Goal: Task Accomplishment & Management: Complete application form

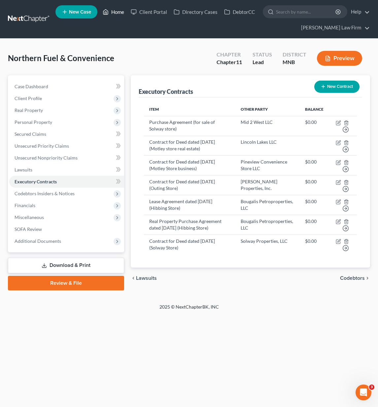
click at [117, 12] on link "Home" at bounding box center [113, 12] width 28 height 12
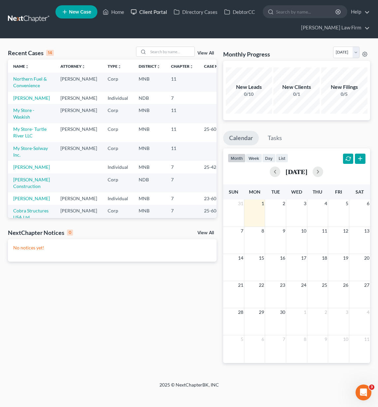
click at [157, 12] on link "Client Portal" at bounding box center [149, 12] width 43 height 12
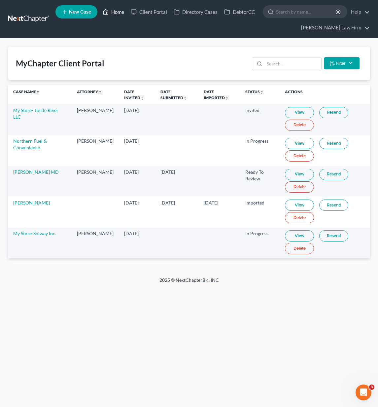
click at [113, 11] on link "Home" at bounding box center [113, 12] width 28 height 12
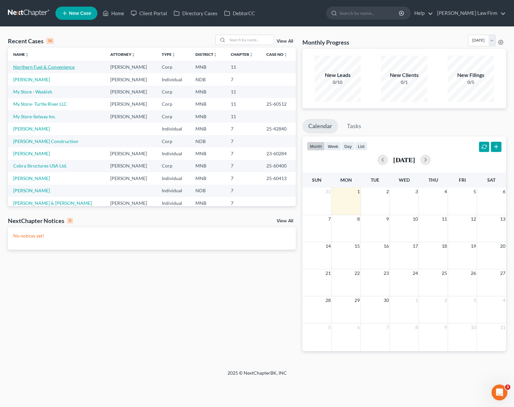
click at [20, 68] on link "Northern Fuel & Convenience" at bounding box center [43, 67] width 61 height 6
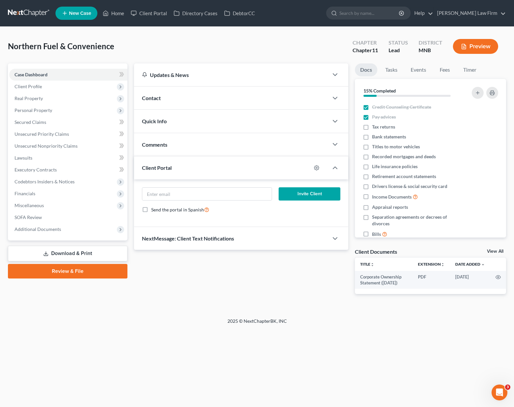
click at [148, 92] on div "Contact" at bounding box center [231, 98] width 195 height 23
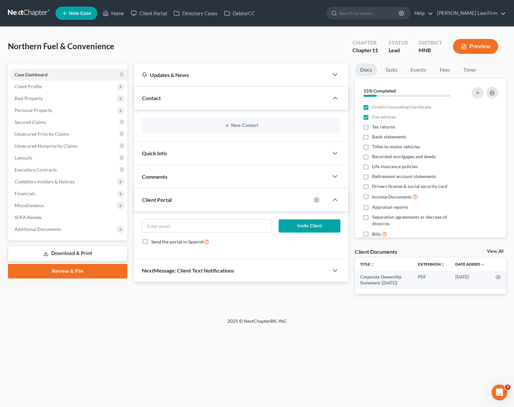
click at [161, 157] on div "Quick Info" at bounding box center [231, 153] width 195 height 23
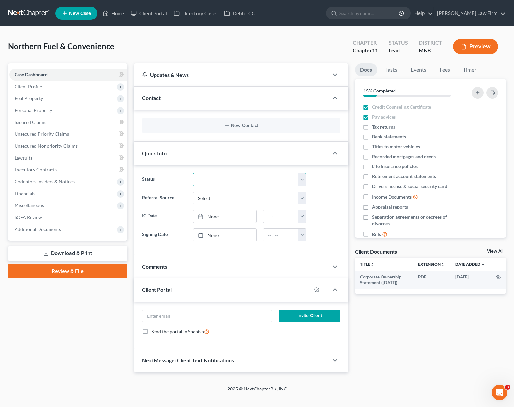
click at [225, 179] on select "Discharged Discharged & Reported Discharge Litigation Dismissal Notice Dismisse…" at bounding box center [249, 179] width 113 height 13
select select "17"
click at [193, 173] on select "Discharged Discharged & Reported Discharge Litigation Dismissal Notice Dismisse…" at bounding box center [249, 179] width 113 height 13
click at [242, 195] on select "Select Word Of Mouth Previous Clients Direct Mail Website Google Search Modern …" at bounding box center [249, 198] width 113 height 13
click at [231, 203] on select "Select Word Of Mouth Previous Clients Direct Mail Website Google Search Modern …" at bounding box center [249, 198] width 113 height 13
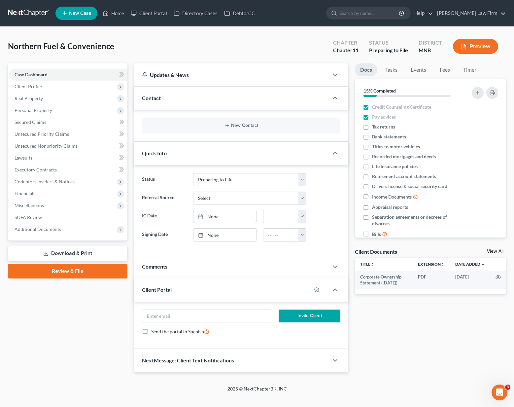
click at [230, 268] on div "Comments" at bounding box center [231, 266] width 195 height 23
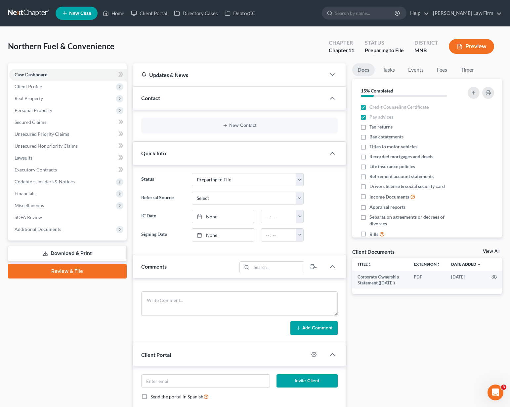
click at [207, 264] on div "Comments" at bounding box center [184, 266] width 103 height 23
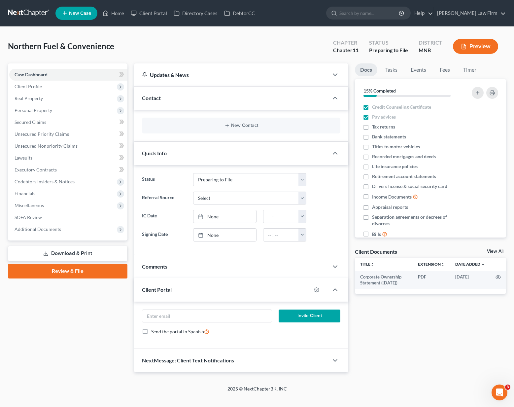
click at [167, 265] on span "Comments" at bounding box center [154, 266] width 25 height 6
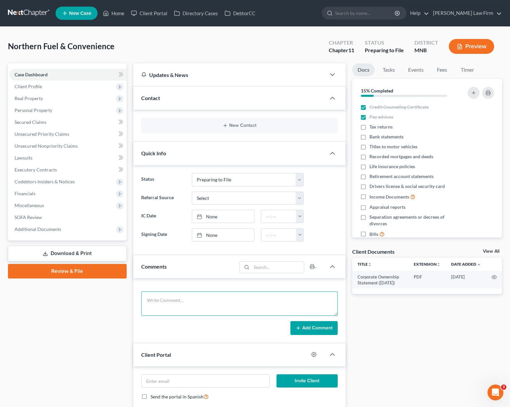
click at [171, 294] on textarea at bounding box center [239, 303] width 196 height 24
type textarea "File before 9/3 replevin"
click at [317, 336] on div "File before 9/3 replevin Add Comment" at bounding box center [239, 310] width 212 height 65
drag, startPoint x: 317, startPoint y: 326, endPoint x: 313, endPoint y: 322, distance: 6.3
click at [313, 322] on form "File before 9/3 replevin Add Comment" at bounding box center [239, 313] width 196 height 44
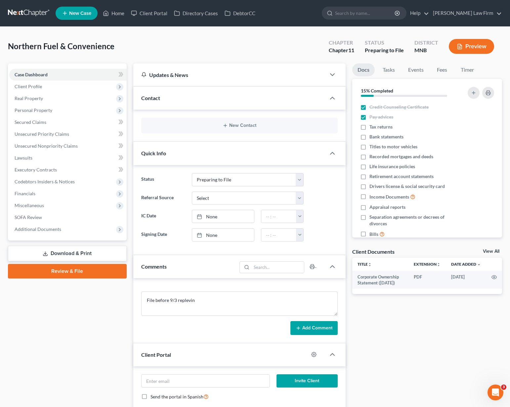
click at [313, 322] on button "Add Comment" at bounding box center [313, 328] width 47 height 14
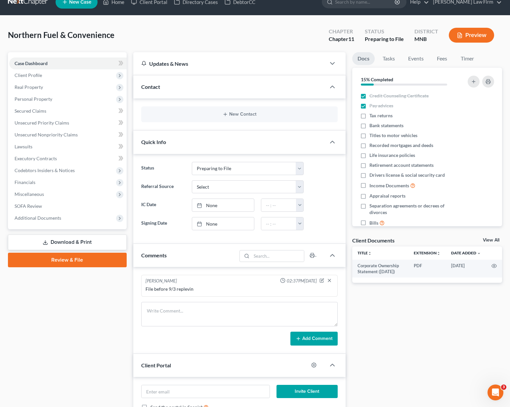
scroll to position [11, 0]
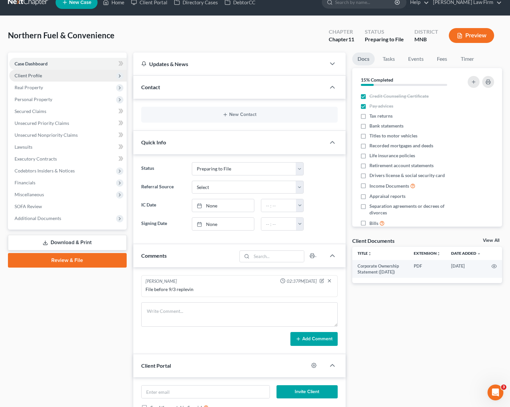
click at [41, 77] on span "Client Profile" at bounding box center [28, 76] width 27 height 6
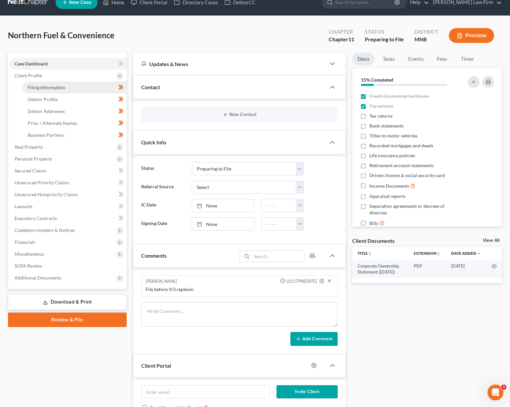
click at [41, 85] on span "Filing Information" at bounding box center [46, 88] width 37 height 6
select select "3"
select select "1"
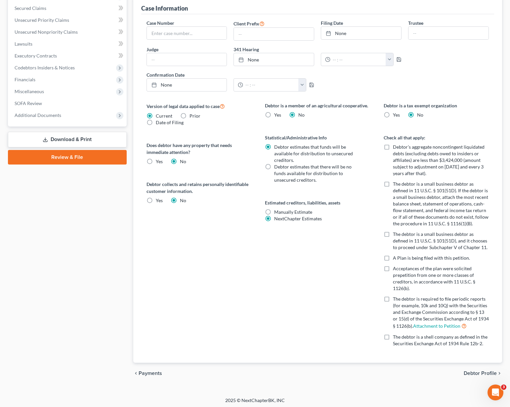
scroll to position [175, 0]
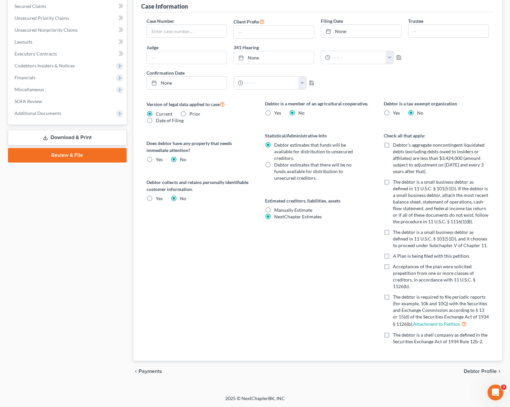
click at [378, 373] on span "Debtor Profile" at bounding box center [479, 371] width 33 height 5
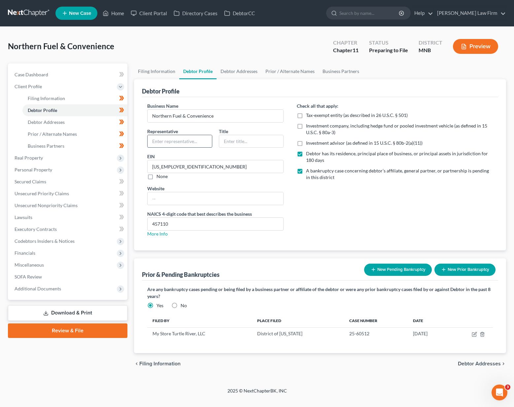
click at [166, 145] on input "text" at bounding box center [180, 141] width 64 height 13
type input "[PERSON_NAME]"
click at [232, 142] on input "text" at bounding box center [251, 141] width 64 height 13
type input "President and CEO"
drag, startPoint x: 177, startPoint y: 228, endPoint x: 150, endPoint y: 224, distance: 27.1
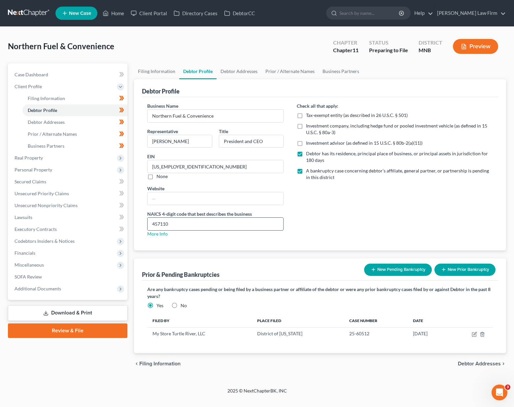
click at [150, 224] on input "457110" at bounding box center [216, 224] width 136 height 13
click at [378, 366] on span "Debtor Addresses" at bounding box center [479, 363] width 43 height 5
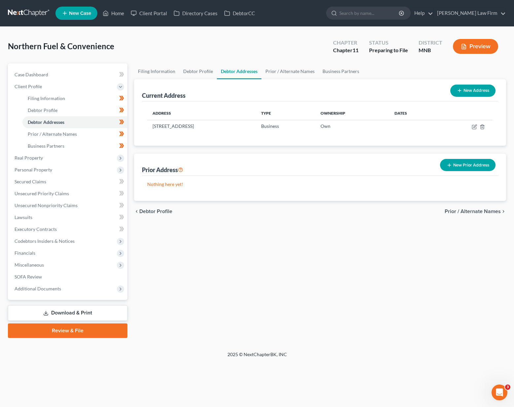
click at [378, 209] on span "Prior / Alternate Names" at bounding box center [473, 211] width 56 height 5
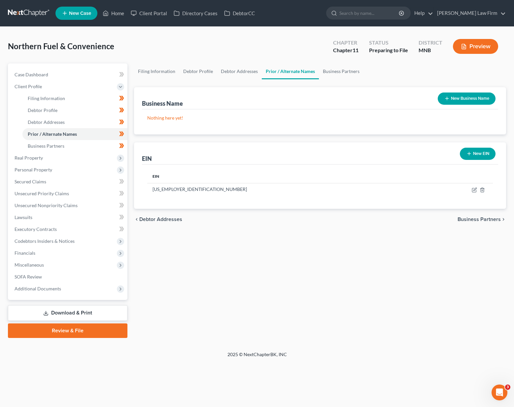
click at [378, 220] on span "Business Partners" at bounding box center [479, 219] width 43 height 5
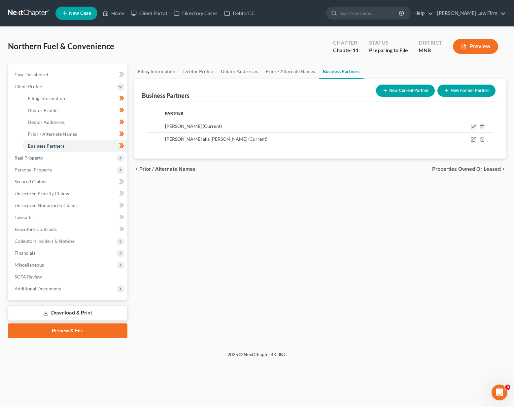
click at [378, 169] on span "Properties Owned or Leased" at bounding box center [467, 169] width 69 height 5
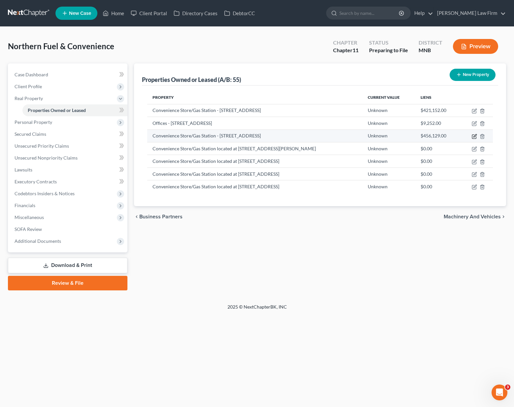
click at [378, 137] on icon "button" at bounding box center [474, 136] width 5 height 5
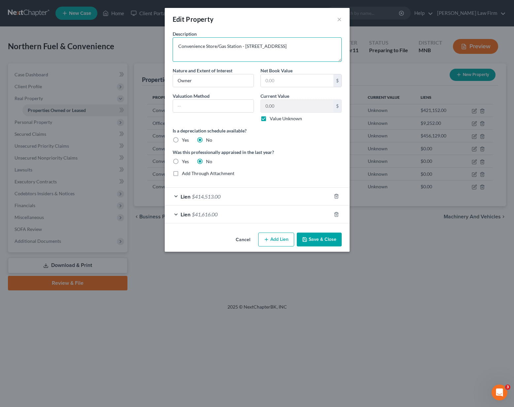
drag, startPoint x: 245, startPoint y: 44, endPoint x: 363, endPoint y: 43, distance: 118.0
click at [246, 44] on textarea "Convenience Store/Gas Station - [STREET_ADDRESS]" at bounding box center [257, 49] width 169 height 24
type textarea "Convenience Store/Gas Station located at [STREET_ADDRESS]"
click at [329, 238] on button "Save & Close" at bounding box center [319, 240] width 45 height 14
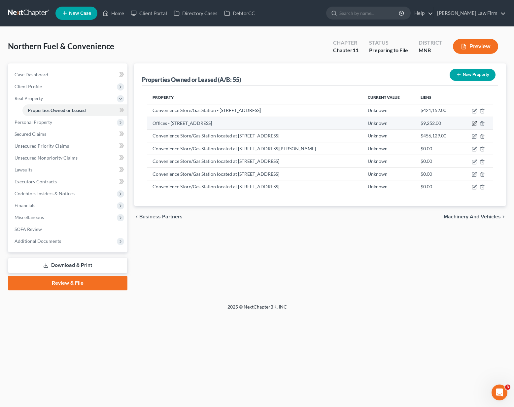
click at [378, 123] on icon "button" at bounding box center [474, 123] width 5 height 5
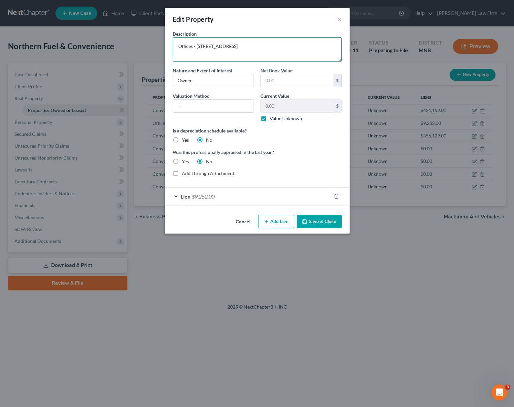
click at [196, 45] on textarea "Offices - [STREET_ADDRESS]" at bounding box center [257, 49] width 169 height 24
type textarea "Offices located at [STREET_ADDRESS]"
click at [325, 222] on button "Save & Close" at bounding box center [319, 222] width 45 height 14
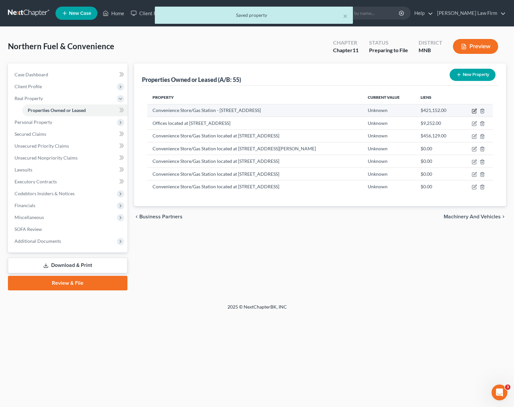
click at [378, 111] on icon "button" at bounding box center [475, 110] width 3 height 3
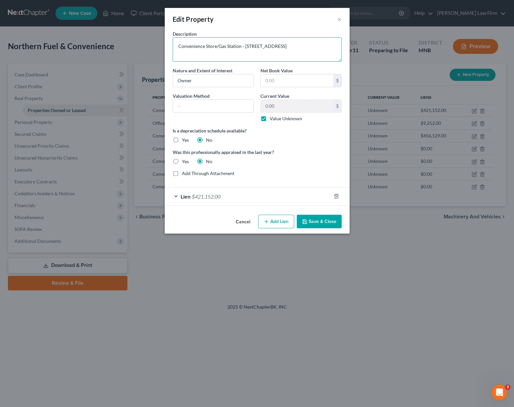
click at [247, 45] on textarea "Convenience Store/Gas Station - [STREET_ADDRESS]" at bounding box center [257, 49] width 169 height 24
type textarea "Convenience Store/Gas Station located at [STREET_ADDRESS]"
click at [327, 226] on button "Save & Close" at bounding box center [319, 222] width 45 height 14
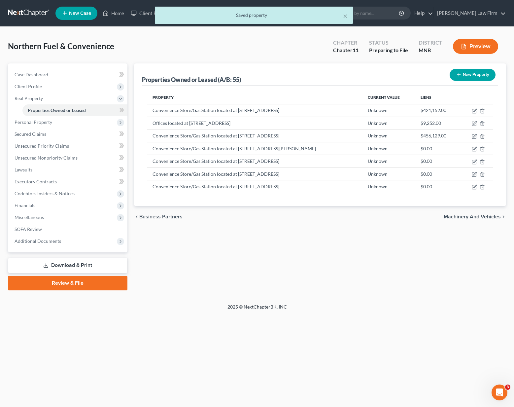
click at [378, 214] on span "Machinery and Vehicles" at bounding box center [472, 216] width 57 height 5
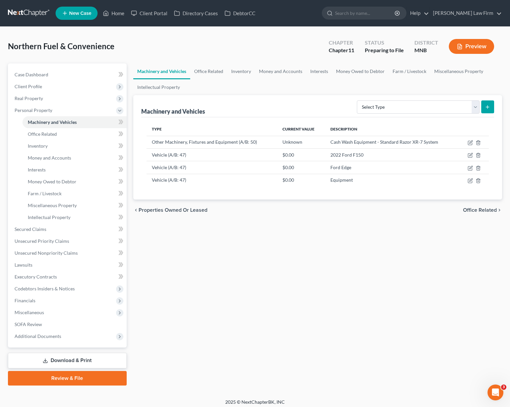
click at [378, 209] on span "Office Related" at bounding box center [480, 210] width 34 height 5
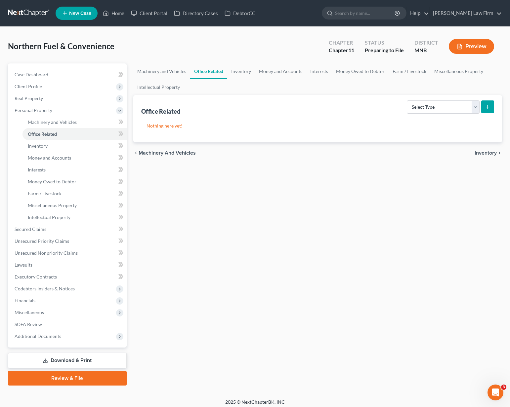
click at [378, 154] on span "Inventory" at bounding box center [485, 152] width 22 height 5
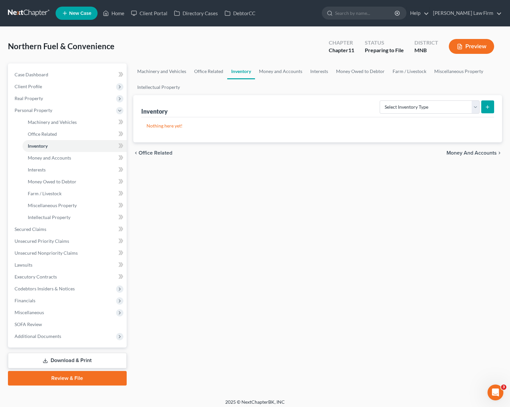
click at [151, 151] on span "Office Related" at bounding box center [155, 152] width 34 height 5
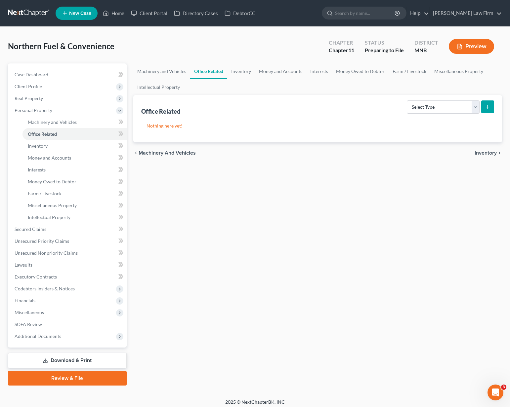
click at [151, 151] on span "Machinery and Vehicles" at bounding box center [166, 152] width 57 height 5
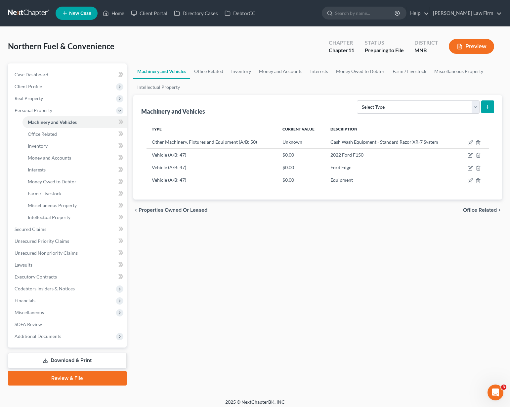
click at [378, 209] on span "Office Related" at bounding box center [480, 210] width 34 height 5
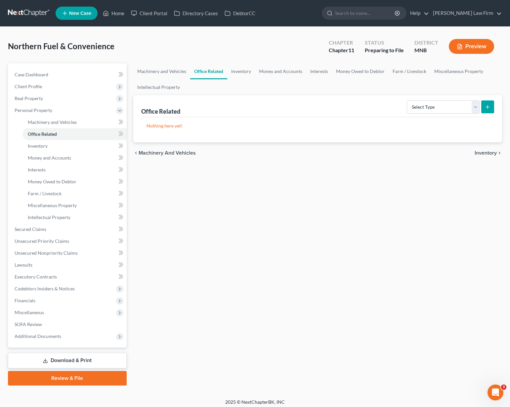
click at [378, 151] on span "Inventory" at bounding box center [485, 152] width 22 height 5
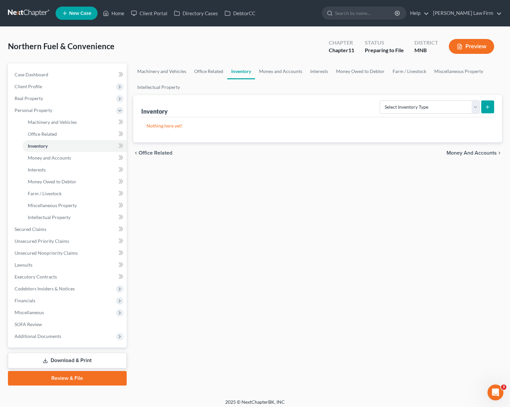
click at [378, 151] on span "Money and Accounts" at bounding box center [471, 152] width 50 height 5
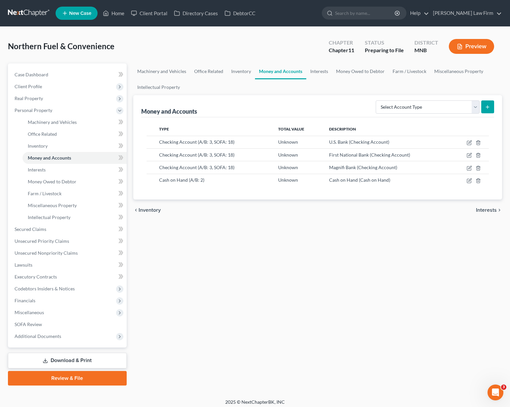
click at [378, 210] on span "Interests" at bounding box center [485, 210] width 21 height 5
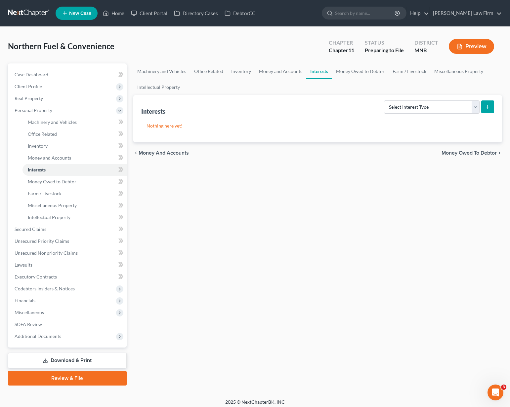
click at [378, 154] on span "Money Owed to Debtor" at bounding box center [468, 152] width 55 height 5
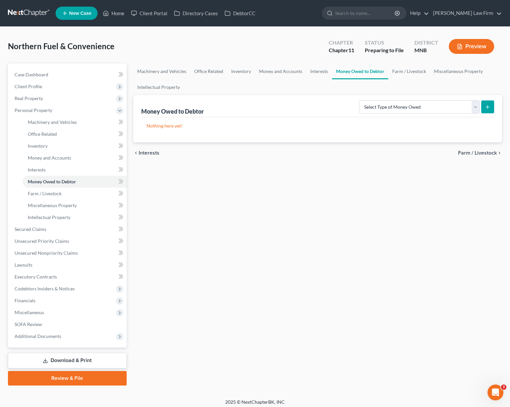
click at [378, 154] on span "Farm / Livestock" at bounding box center [477, 152] width 39 height 5
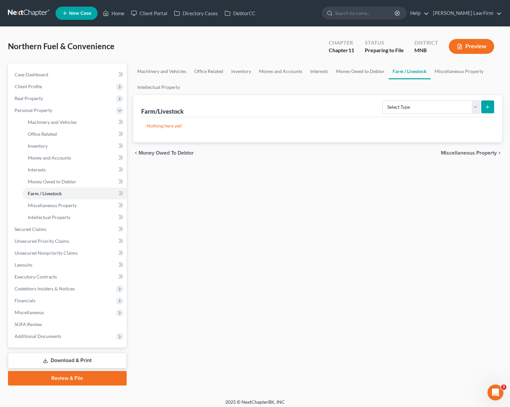
click at [378, 154] on span "Miscellaneous Property" at bounding box center [468, 152] width 56 height 5
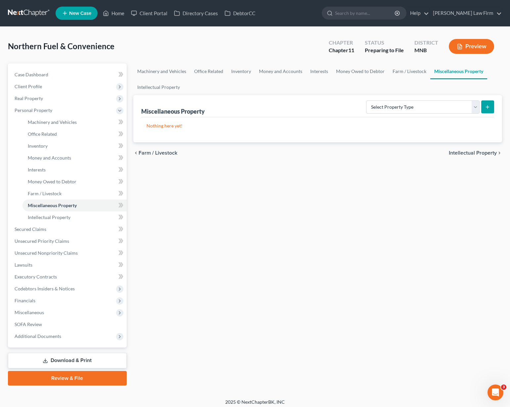
click at [378, 154] on span "Intellectual Property" at bounding box center [472, 152] width 48 height 5
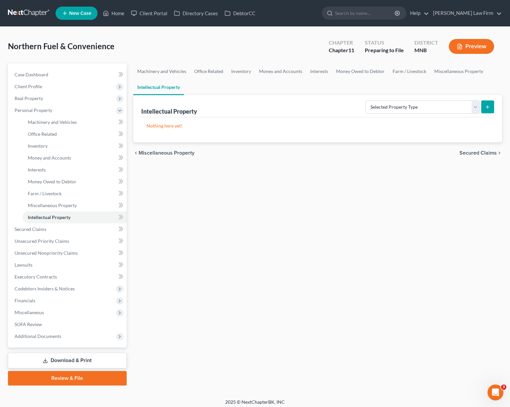
click at [378, 154] on span "Secured Claims" at bounding box center [477, 152] width 37 height 5
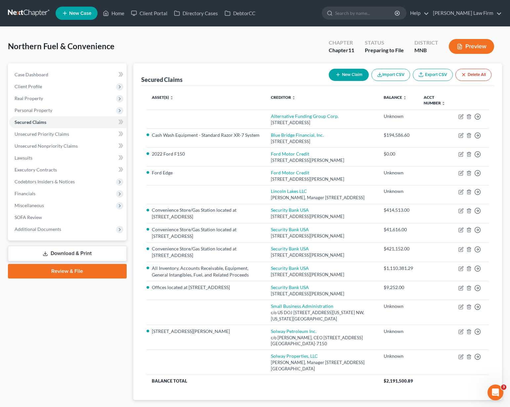
click at [362, 75] on button "New Claim" at bounding box center [348, 75] width 40 height 12
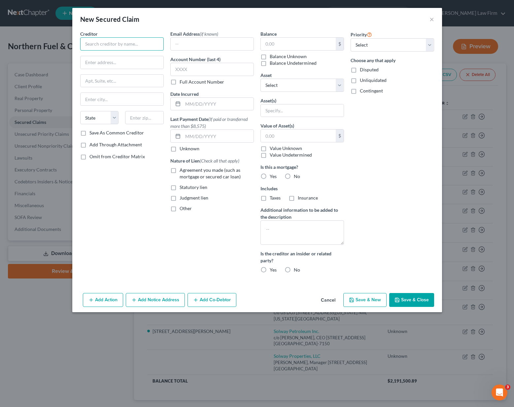
click at [131, 50] on input "text" at bounding box center [122, 43] width 84 height 13
type input "4 Oil LLC"
click at [279, 47] on input "text" at bounding box center [298, 44] width 75 height 13
type input "665"
drag, startPoint x: 120, startPoint y: 65, endPoint x: 62, endPoint y: 51, distance: 59.3
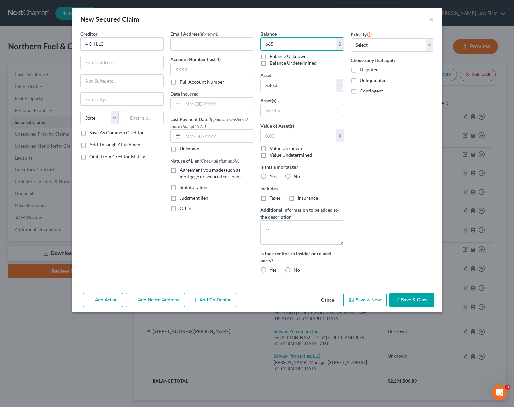
click at [120, 65] on input "text" at bounding box center [122, 62] width 83 height 13
click at [98, 63] on input "text" at bounding box center [122, 62] width 83 height 13
paste input "[STREET_ADDRESS]"
type input "[STREET_ADDRESS]"
click at [92, 79] on input "text" at bounding box center [122, 81] width 83 height 13
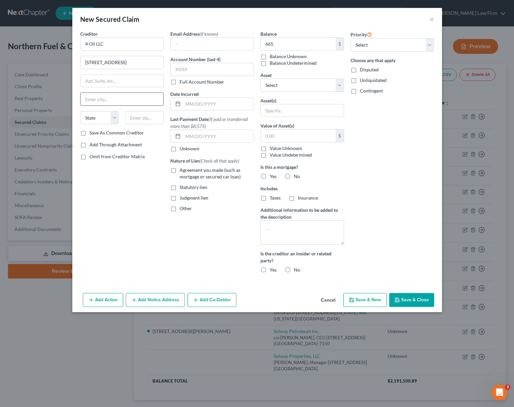
click at [94, 95] on input "text" at bounding box center [122, 99] width 83 height 13
type input "[GEOGRAPHIC_DATA]"
select select "24"
type input "55744"
click at [90, 133] on label "Save As Common Creditor" at bounding box center [117, 133] width 55 height 7
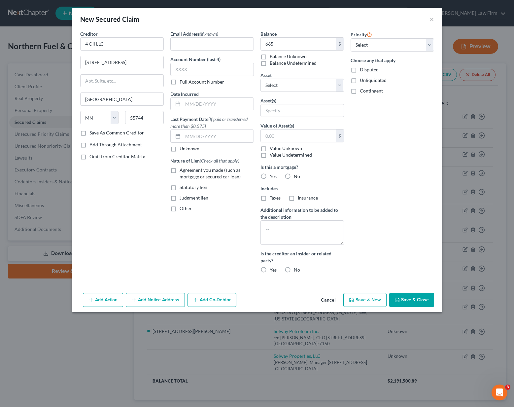
click at [92, 133] on input "Save As Common Creditor" at bounding box center [94, 132] width 4 height 4
drag, startPoint x: 417, startPoint y: 300, endPoint x: 410, endPoint y: 235, distance: 65.5
click at [378, 235] on div "New Secured Claim × Creditor * 4 Oil LLC [STREET_ADDRESS] State [US_STATE][GEOG…" at bounding box center [257, 160] width 370 height 304
click at [378, 296] on button "Save & Close" at bounding box center [412, 300] width 45 height 14
checkbox input "false"
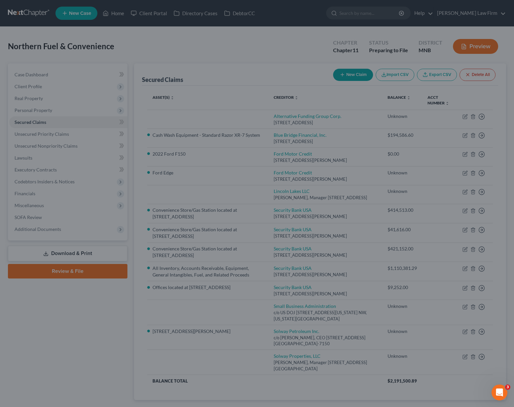
type input "665.00"
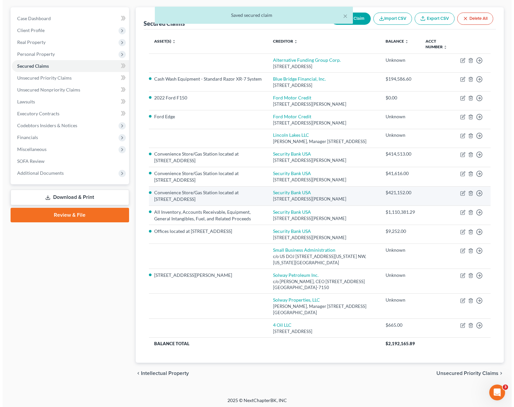
scroll to position [118, 0]
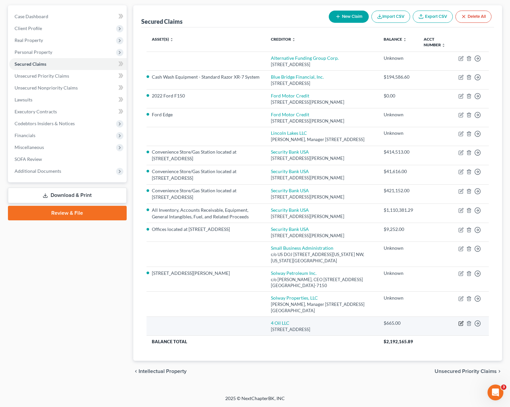
click at [378, 321] on icon "button" at bounding box center [460, 323] width 5 height 5
select select "24"
select select "0"
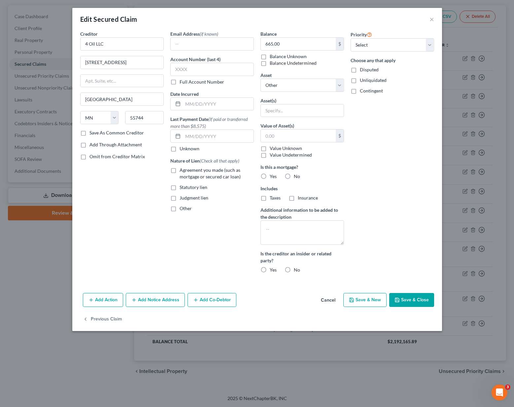
click at [98, 299] on button "Add Action" at bounding box center [103, 300] width 40 height 14
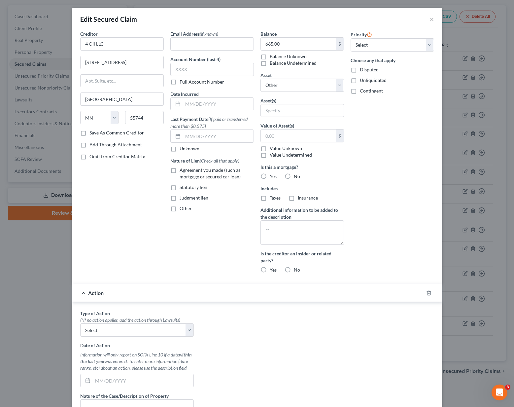
click at [98, 299] on div "Action" at bounding box center [248, 293] width 352 height 18
click at [83, 290] on div "Action" at bounding box center [248, 293] width 352 height 18
click at [378, 292] on icon "button" at bounding box center [429, 292] width 5 height 5
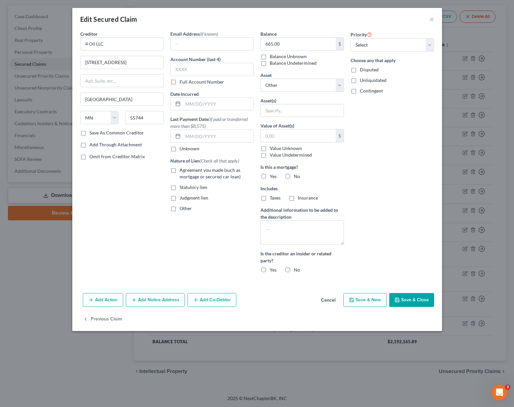
click at [331, 303] on button "Cancel" at bounding box center [328, 300] width 25 height 13
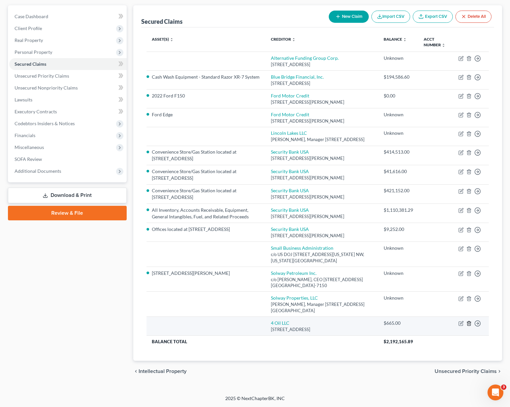
click at [378, 321] on icon "button" at bounding box center [468, 323] width 5 height 5
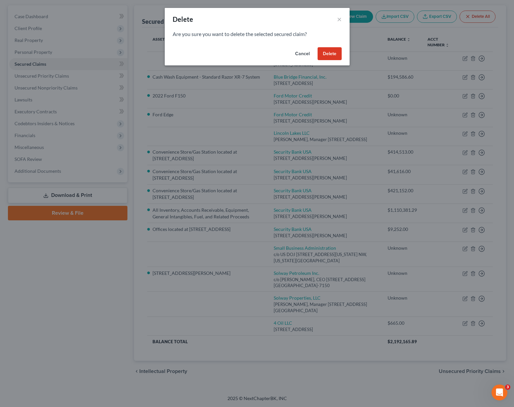
click at [336, 54] on button "Delete" at bounding box center [330, 53] width 24 height 13
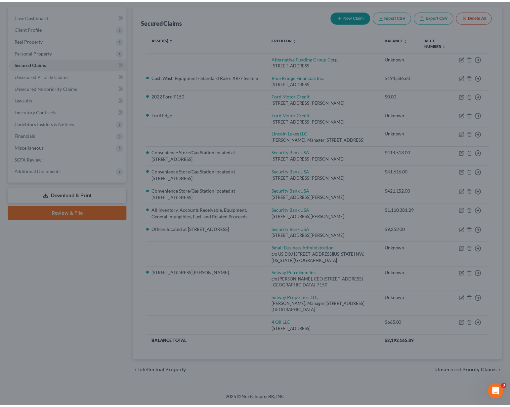
scroll to position [93, 0]
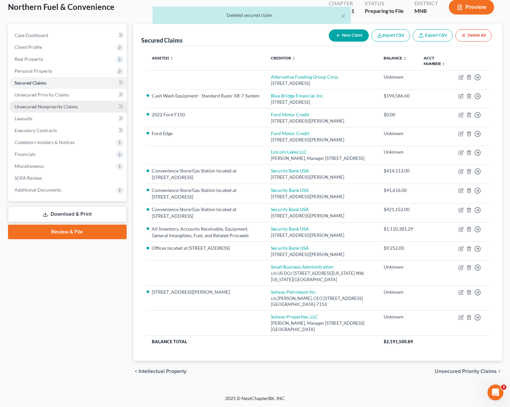
click at [54, 104] on span "Unsecured Nonpriority Claims" at bounding box center [46, 107] width 63 height 6
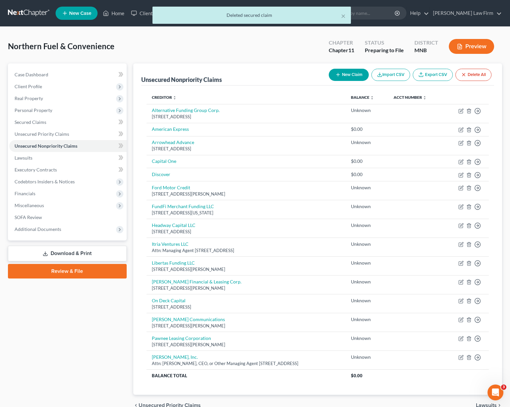
click at [350, 74] on button "New Claim" at bounding box center [348, 75] width 40 height 12
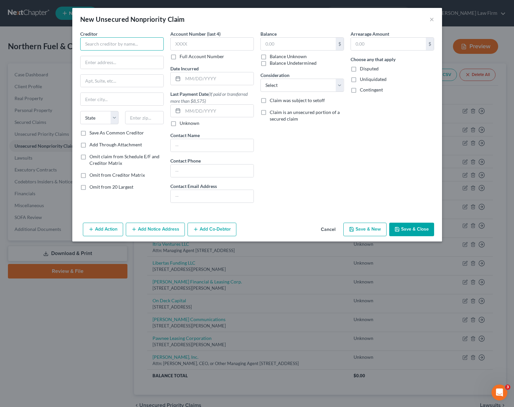
click at [142, 45] on input "text" at bounding box center [122, 43] width 84 height 13
click at [139, 59] on div "[STREET_ADDRESS]" at bounding box center [120, 62] width 69 height 6
type input "4 Oil LLC"
type input "[STREET_ADDRESS]"
type input "[GEOGRAPHIC_DATA]"
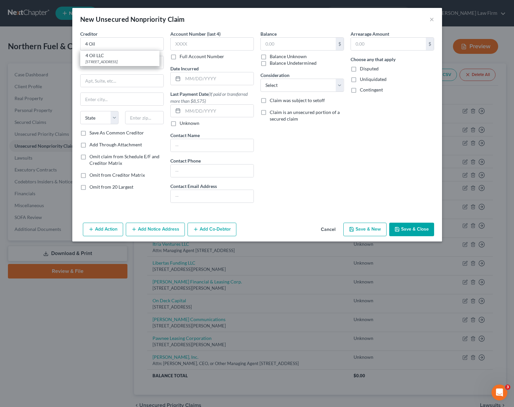
select select "24"
type input "55744"
click at [276, 43] on input "text" at bounding box center [298, 44] width 75 height 13
click at [378, 234] on button "Save & Close" at bounding box center [412, 230] width 45 height 14
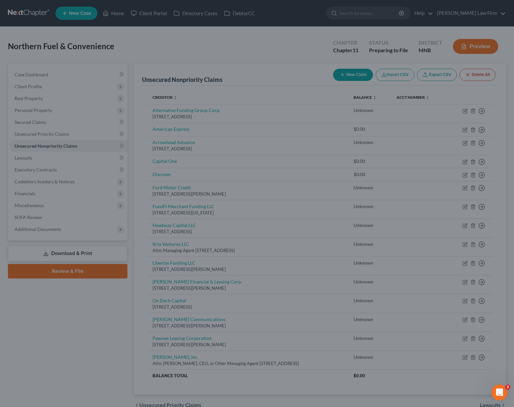
type input "665.00"
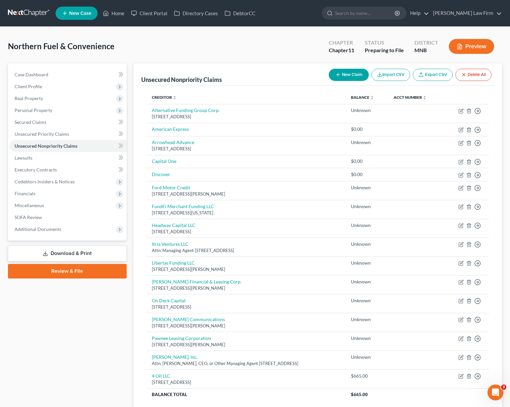
click at [340, 77] on button "New Claim" at bounding box center [348, 75] width 40 height 12
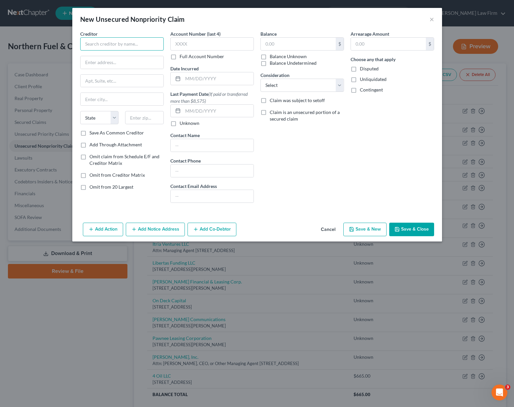
click at [102, 45] on input "text" at bounding box center [122, 43] width 84 height 13
drag, startPoint x: 113, startPoint y: 48, endPoint x: 117, endPoint y: 47, distance: 3.4
click at [113, 47] on input "CoreMark" at bounding box center [122, 43] width 84 height 13
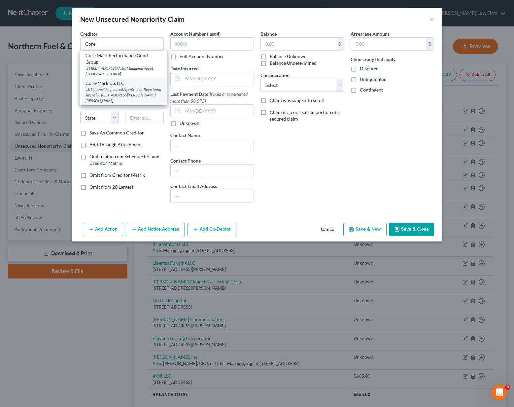
click at [121, 97] on div "c/o National Registered Agents, Inc., Registered Agent [STREET_ADDRESS][PERSON_…" at bounding box center [124, 95] width 76 height 17
type input "Core-Mark US, LLC"
type input "c/o National Registered Agents, Inc., Registered Agent"
type input "[STREET_ADDRESS][PERSON_NAME]"
type input "Saint [PERSON_NAME]"
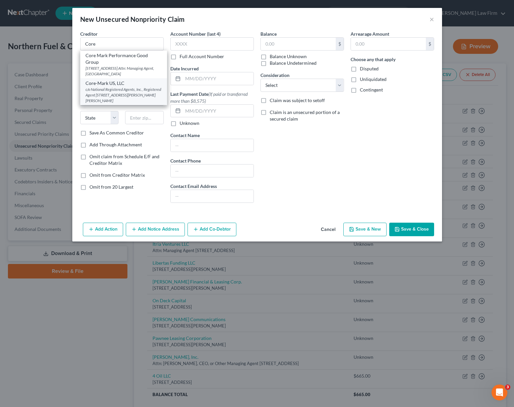
select select "24"
type input "55117-5603"
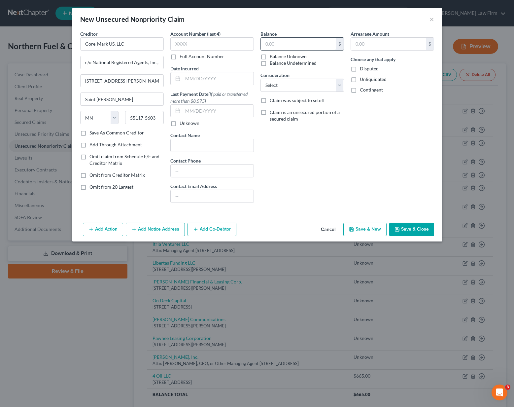
click at [273, 41] on input "text" at bounding box center [298, 44] width 75 height 13
type input "105,352"
click at [336, 87] on select "Select Cable / Satellite Services Collection Agency Credit Card Debt Debt Couns…" at bounding box center [303, 85] width 84 height 13
select select "15"
click at [261, 79] on select "Select Cable / Satellite Services Collection Agency Credit Card Debt Debt Couns…" at bounding box center [303, 85] width 84 height 13
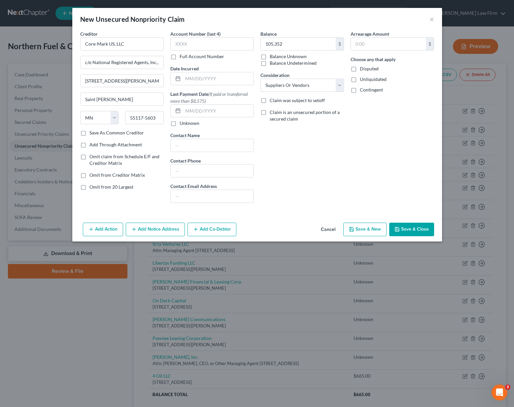
click at [378, 231] on button "Save & Close" at bounding box center [412, 230] width 45 height 14
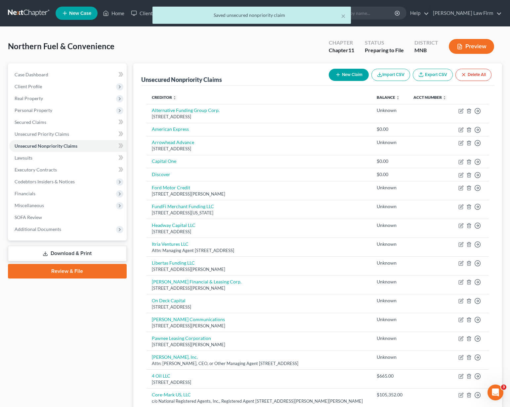
click at [353, 73] on button "New Claim" at bounding box center [348, 75] width 40 height 12
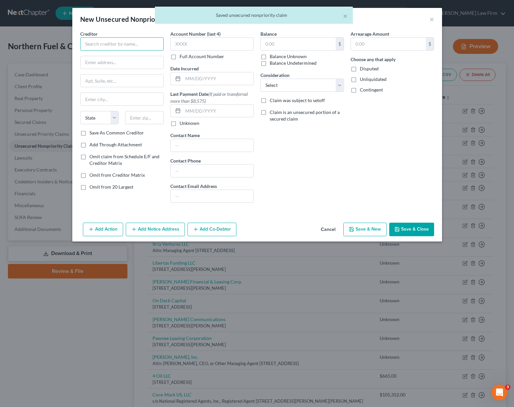
click at [133, 44] on input "text" at bounding box center [122, 43] width 84 height 13
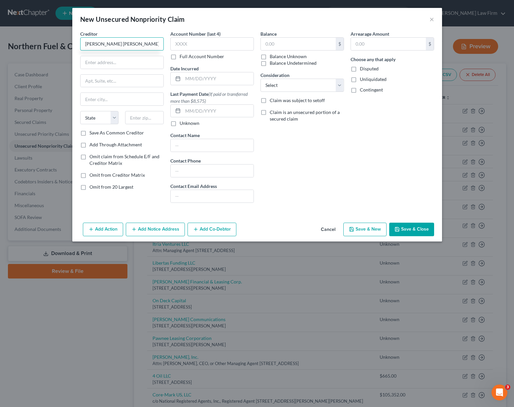
type input "[PERSON_NAME] [PERSON_NAME]"
click at [134, 68] on input "text" at bounding box center [122, 62] width 83 height 13
paste input "[STREET_ADDRESS]"
type input "[STREET_ADDRESS]"
click at [98, 102] on input "text" at bounding box center [122, 99] width 83 height 13
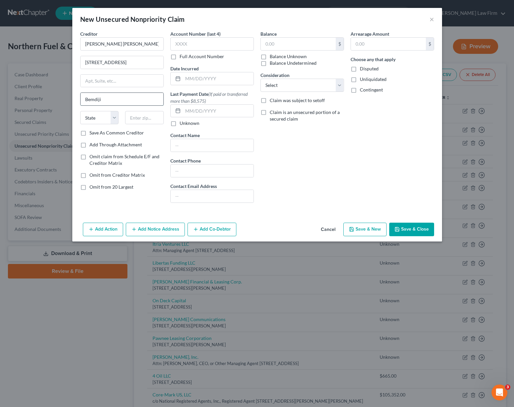
type input "Bemdiji"
select select "24"
type input "56601"
click at [90, 134] on label "Save As Common Creditor" at bounding box center [117, 133] width 55 height 7
click at [92, 134] on input "Save As Common Creditor" at bounding box center [94, 132] width 4 height 4
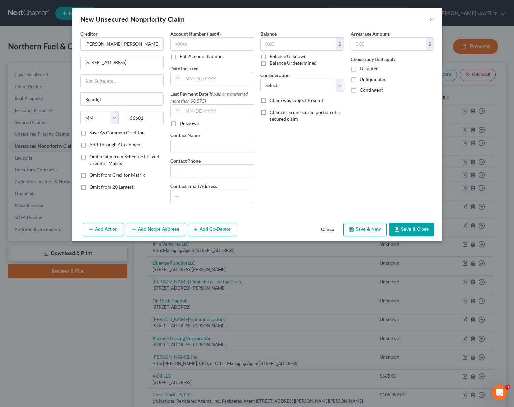
checkbox input "true"
type input "Bemidji"
click at [270, 43] on input "text" at bounding box center [298, 44] width 75 height 13
click at [279, 47] on input "text" at bounding box center [298, 44] width 75 height 13
type input "1,375"
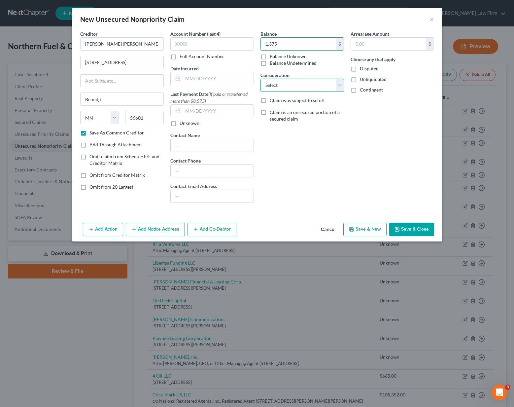
click at [325, 81] on select "Select Cable / Satellite Services Collection Agency Credit Card Debt Debt Couns…" at bounding box center [303, 85] width 84 height 13
select select "14"
click at [261, 79] on select "Select Cable / Satellite Services Collection Agency Credit Card Debt Debt Couns…" at bounding box center [303, 85] width 84 height 13
click at [378, 224] on button "Save & Close" at bounding box center [412, 230] width 45 height 14
checkbox input "false"
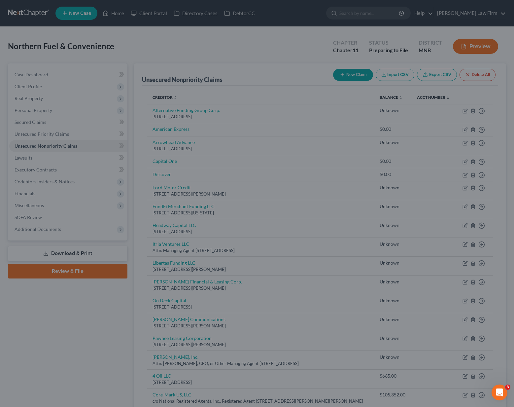
type input "1,375.00"
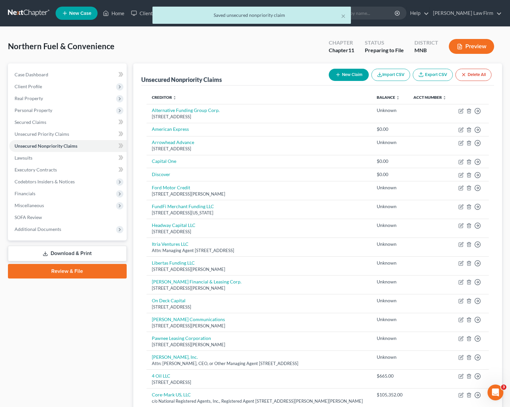
click at [358, 75] on button "New Claim" at bounding box center [348, 75] width 40 height 12
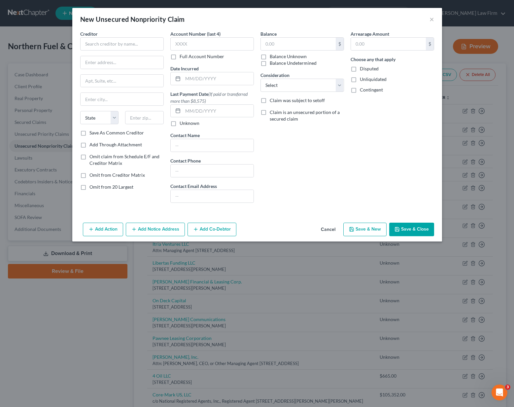
click at [323, 228] on button "Cancel" at bounding box center [328, 229] width 25 height 13
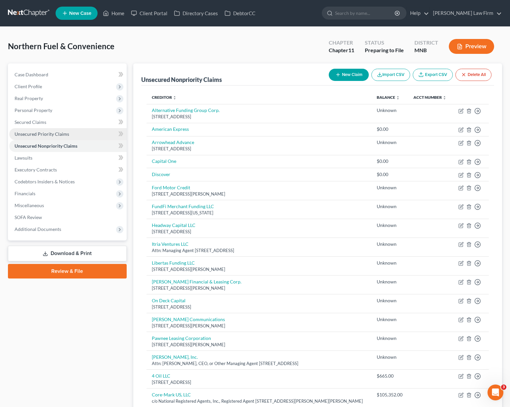
click at [21, 135] on span "Unsecured Priority Claims" at bounding box center [42, 134] width 55 height 6
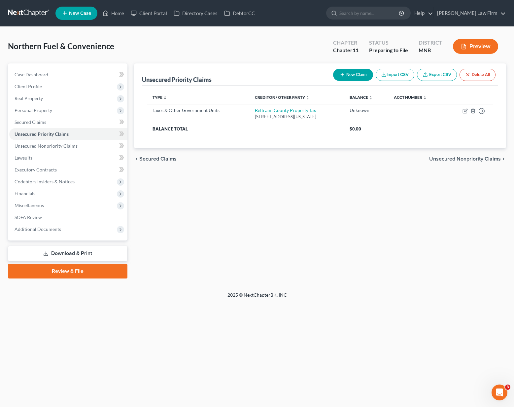
click at [361, 76] on button "New Claim" at bounding box center [353, 75] width 40 height 12
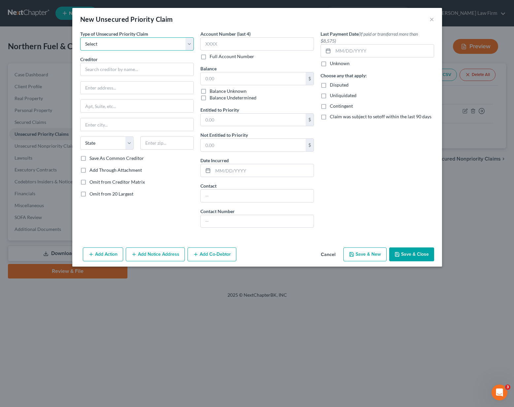
click at [120, 47] on select "Select Taxes & Other Government Units Domestic Support Obligations Extensions o…" at bounding box center [137, 43] width 114 height 13
select select "1"
click at [80, 37] on select "Select Taxes & Other Government Units Domestic Support Obligations Extensions o…" at bounding box center [137, 43] width 114 height 13
click at [327, 257] on button "Cancel" at bounding box center [328, 254] width 25 height 13
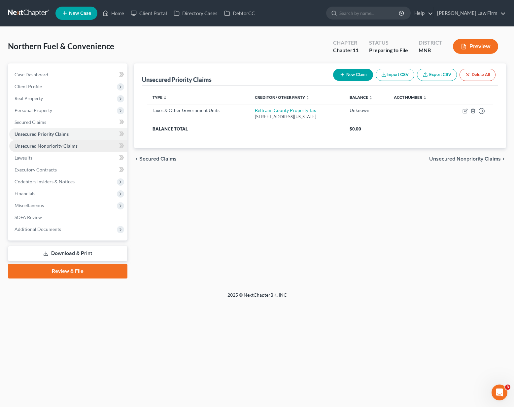
click at [55, 144] on span "Unsecured Nonpriority Claims" at bounding box center [46, 146] width 63 height 6
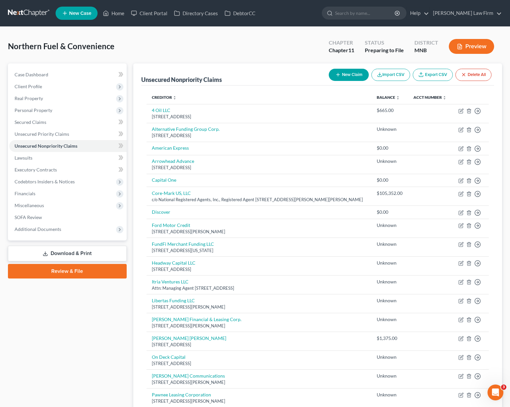
click at [351, 78] on button "New Claim" at bounding box center [348, 75] width 40 height 12
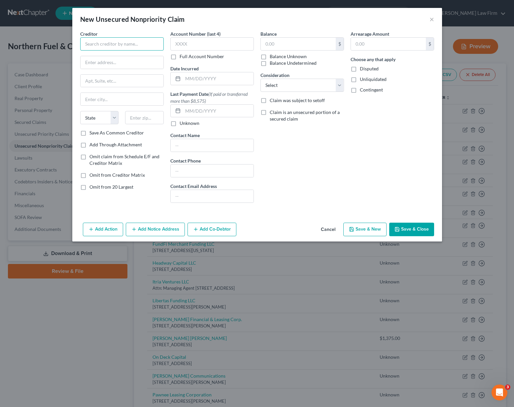
click at [123, 49] on input "text" at bounding box center [122, 43] width 84 height 13
type input "[US_STATE] Petroleum Marketers Association"
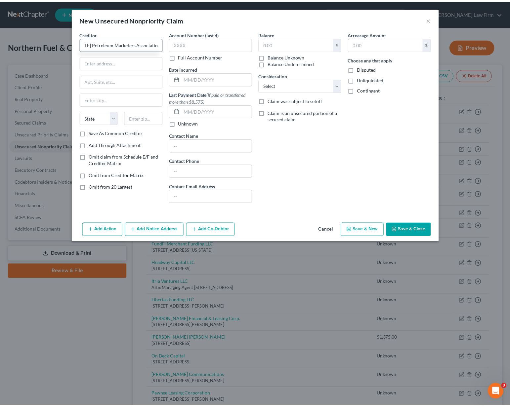
scroll to position [0, 0]
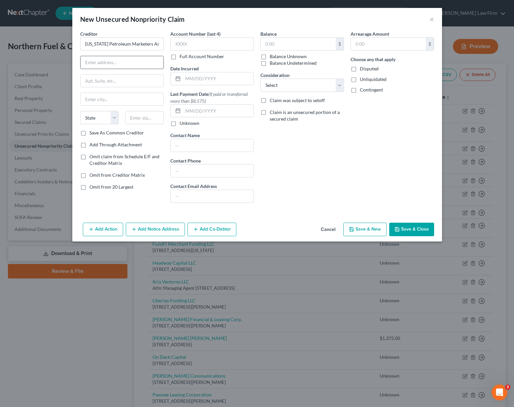
click at [125, 58] on input "text" at bounding box center [122, 62] width 83 height 13
type input "[STREET_ADDRESS]"
type input "St. [PERSON_NAME]"
select select "24"
type input "55126"
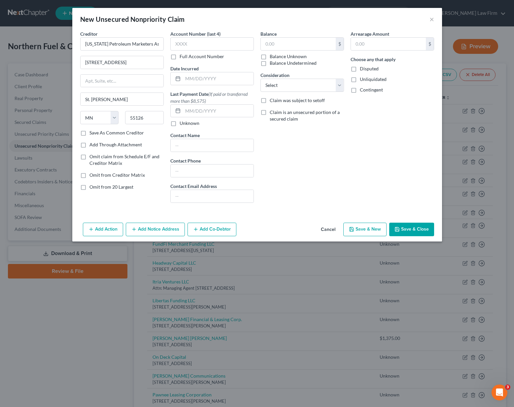
type input "Saint [PERSON_NAME]"
click at [277, 43] on input "text" at bounding box center [298, 44] width 75 height 13
type input "663"
click at [303, 90] on select "Select Cable / Satellite Services Collection Agency Credit Card Debt Debt Couns…" at bounding box center [303, 85] width 84 height 13
select select "11"
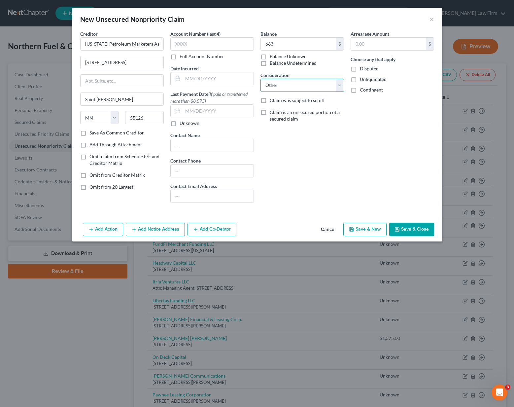
click at [261, 79] on select "Select Cable / Satellite Services Collection Agency Credit Card Debt Debt Couns…" at bounding box center [303, 85] width 84 height 13
click at [378, 227] on button "Save & Close" at bounding box center [412, 230] width 45 height 14
type input "663.00"
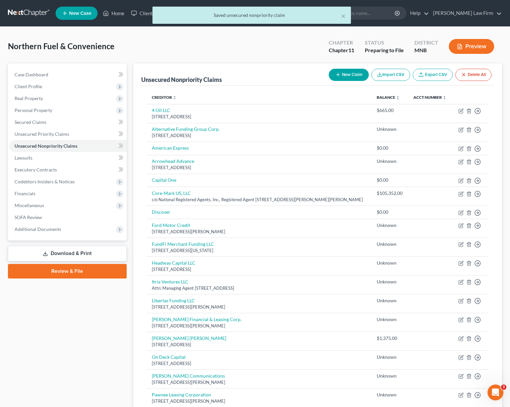
click at [356, 76] on button "New Claim" at bounding box center [348, 75] width 40 height 12
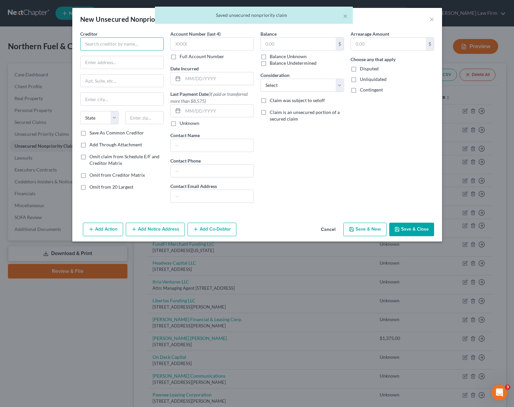
click at [125, 44] on input "text" at bounding box center [122, 43] width 84 height 13
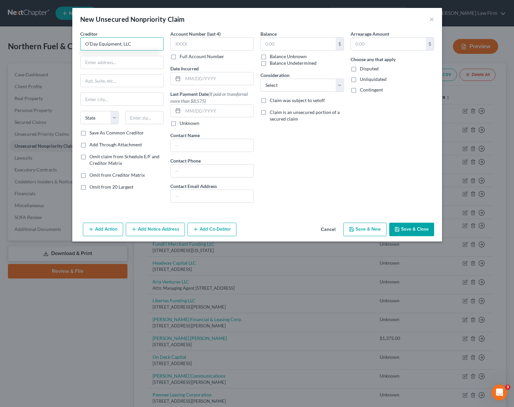
type input "O'Day Equipment, LLC"
click at [96, 62] on input "text" at bounding box center [122, 62] width 83 height 13
type input "PO Box 2706"
type input "F"
type input "Fargo"
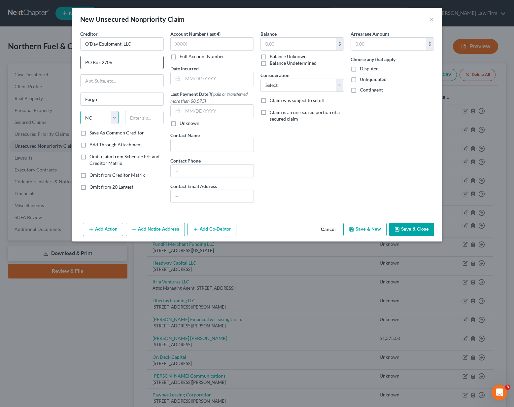
select select "29"
type input "58108"
click at [90, 132] on label "Save As Common Creditor" at bounding box center [117, 133] width 55 height 7
click at [92, 132] on input "Save As Common Creditor" at bounding box center [94, 132] width 4 height 4
checkbox input "true"
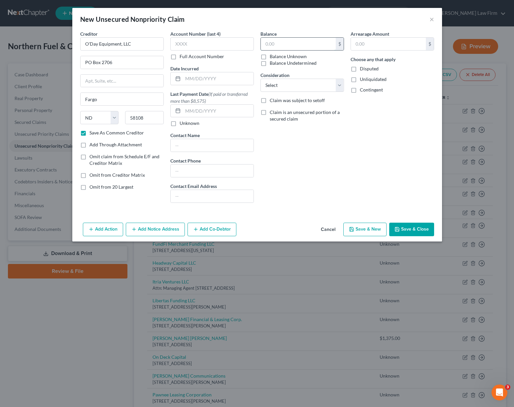
click at [271, 45] on input "text" at bounding box center [298, 44] width 75 height 13
click at [293, 47] on input "text" at bounding box center [298, 44] width 75 height 13
type input "663"
click at [378, 229] on button "Save & Close" at bounding box center [412, 230] width 45 height 14
checkbox input "false"
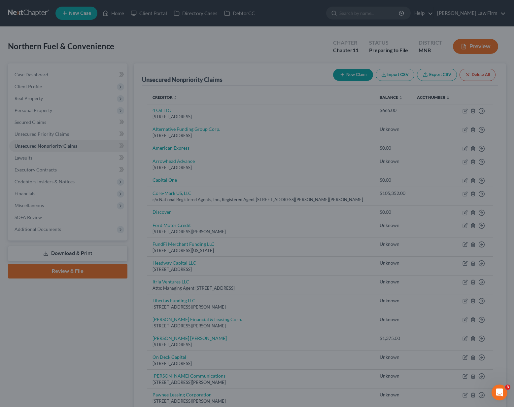
type input "663.00"
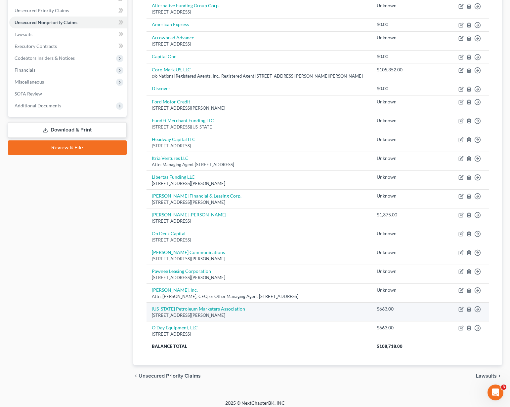
scroll to position [128, 0]
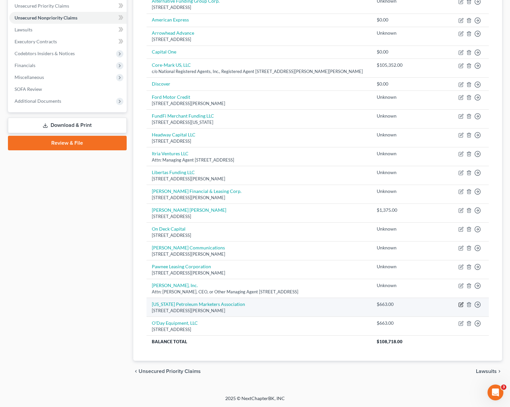
click at [378, 305] on icon "button" at bounding box center [460, 304] width 5 height 5
select select "24"
select select "11"
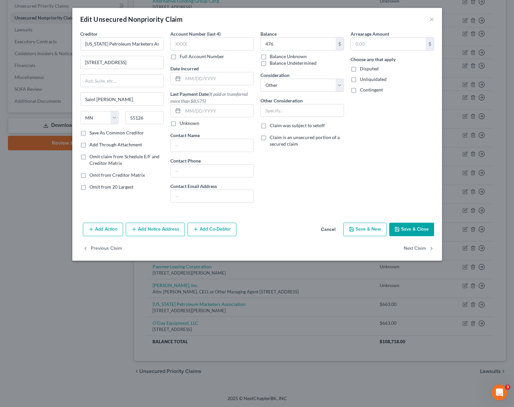
click at [378, 230] on button "Save & Close" at bounding box center [412, 230] width 45 height 14
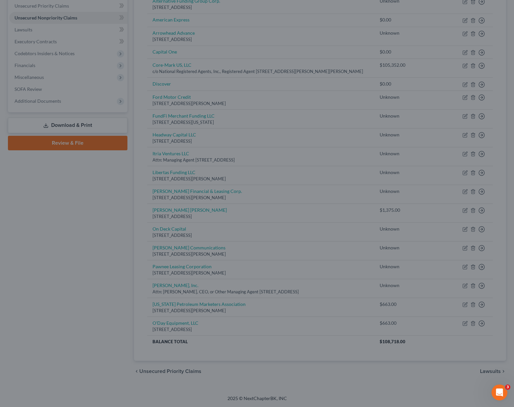
type input "476.00"
type input "0"
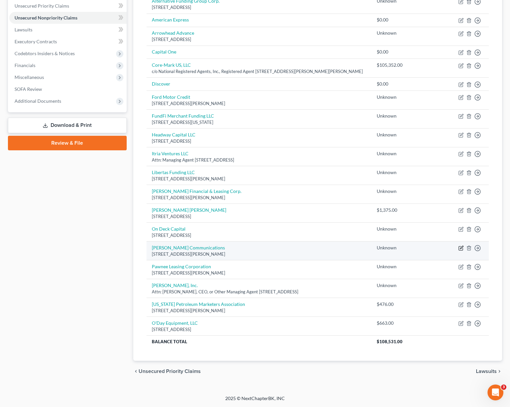
click at [378, 248] on icon "button" at bounding box center [460, 248] width 5 height 5
select select "24"
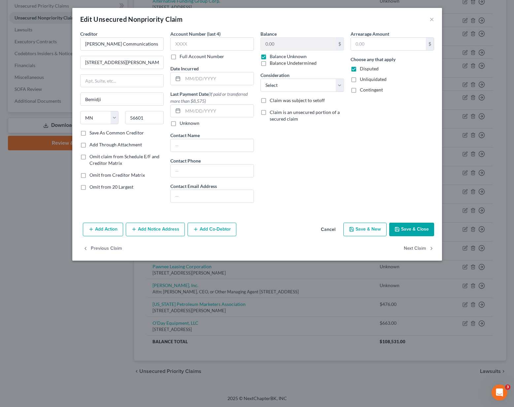
click at [270, 57] on label "Balance Unknown" at bounding box center [288, 56] width 37 height 7
click at [273, 57] on input "Balance Unknown" at bounding box center [275, 55] width 4 height 4
checkbox input "false"
click at [268, 44] on input "0.00" at bounding box center [298, 44] width 75 height 13
type input "1,209"
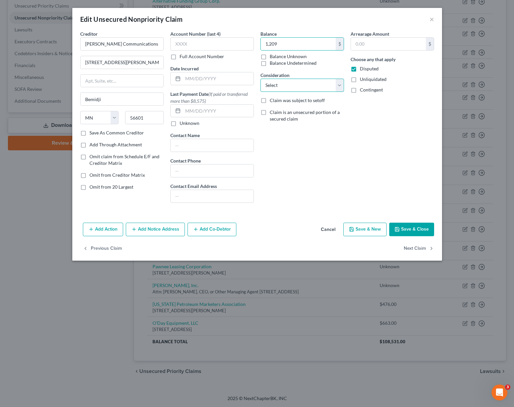
click at [325, 82] on select "Select Cable / Satellite Services Collection Agency Credit Card Debt Debt Couns…" at bounding box center [303, 85] width 84 height 13
select select "18"
click at [261, 79] on select "Select Cable / Satellite Services Collection Agency Credit Card Debt Debt Couns…" at bounding box center [303, 85] width 84 height 13
click at [378, 226] on button "Save & Close" at bounding box center [412, 230] width 45 height 14
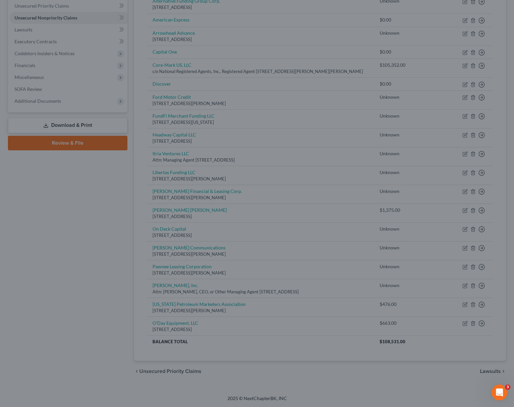
type input "1,209.00"
type input "0"
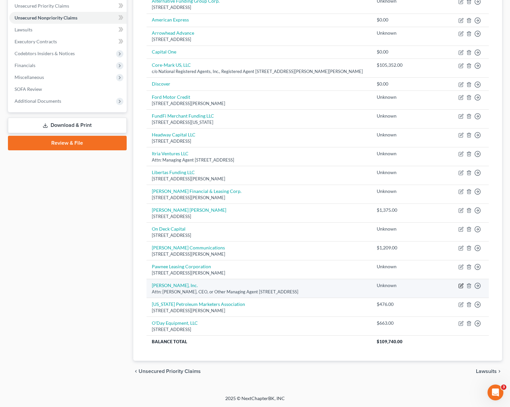
click at [378, 286] on icon "button" at bounding box center [461, 285] width 3 height 3
select select "24"
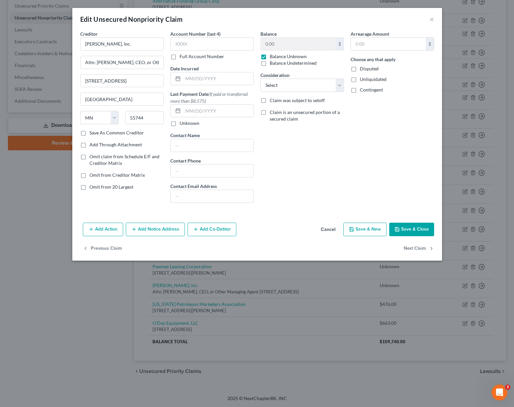
click at [270, 57] on label "Balance Unknown" at bounding box center [288, 56] width 37 height 7
click at [273, 57] on input "Balance Unknown" at bounding box center [275, 55] width 4 height 4
checkbox input "false"
click at [271, 39] on input "0.00" at bounding box center [298, 44] width 75 height 13
type input "166,401"
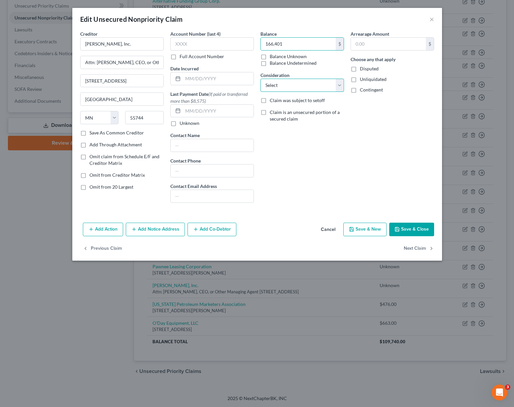
click at [284, 83] on select "Select Cable / Satellite Services Collection Agency Credit Card Debt Debt Couns…" at bounding box center [303, 85] width 84 height 13
select select "15"
click at [261, 79] on select "Select Cable / Satellite Services Collection Agency Credit Card Debt Debt Couns…" at bounding box center [303, 85] width 84 height 13
click at [192, 44] on input "text" at bounding box center [213, 43] width 84 height 13
type input "5900"
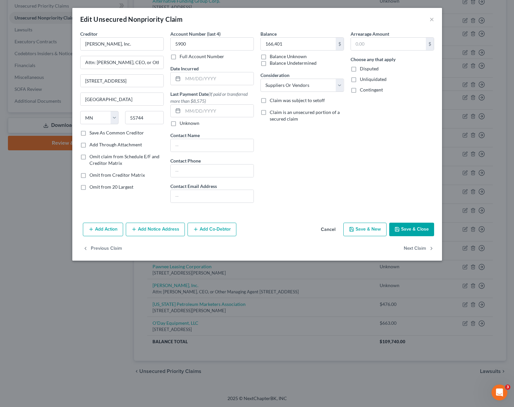
click at [378, 228] on button "Save & Close" at bounding box center [412, 230] width 45 height 14
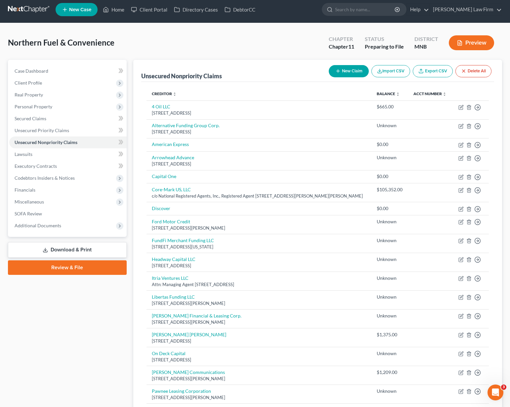
scroll to position [0, 0]
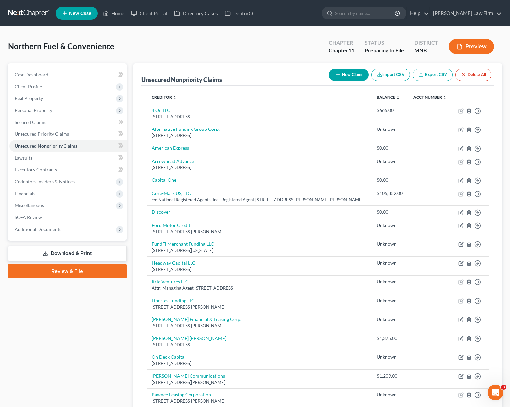
click at [346, 80] on button "New Claim" at bounding box center [348, 75] width 40 height 12
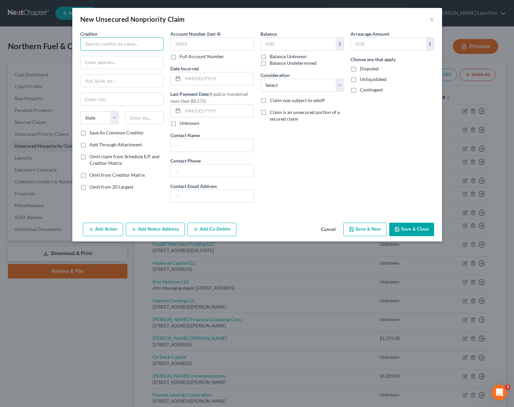
click at [141, 45] on input "text" at bounding box center [122, 43] width 84 height 13
type input "Sysco"
click at [93, 61] on input "text" at bounding box center [122, 62] width 83 height 13
paste input "[STREET_ADDRESS]"
type input "[STREET_ADDRESS]"
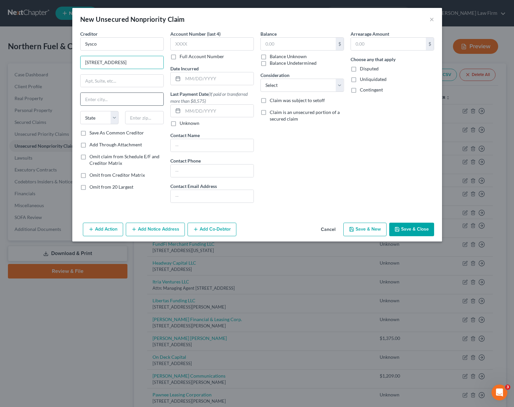
click at [87, 101] on input "text" at bounding box center [122, 99] width 83 height 13
type input "St. Cloud"
select select "24"
type input "56304"
click at [90, 132] on label "Save As Common Creditor" at bounding box center [117, 133] width 55 height 7
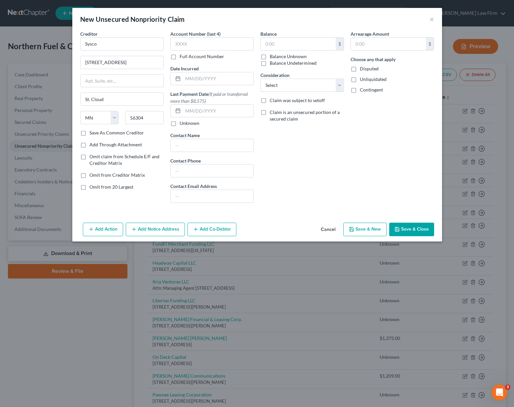
click at [92, 132] on input "Save As Common Creditor" at bounding box center [94, 132] width 4 height 4
checkbox input "true"
type input "Saint Cloud"
click at [275, 57] on label "Balance Unknown" at bounding box center [288, 56] width 37 height 7
click at [275, 57] on input "Balance Unknown" at bounding box center [275, 55] width 4 height 4
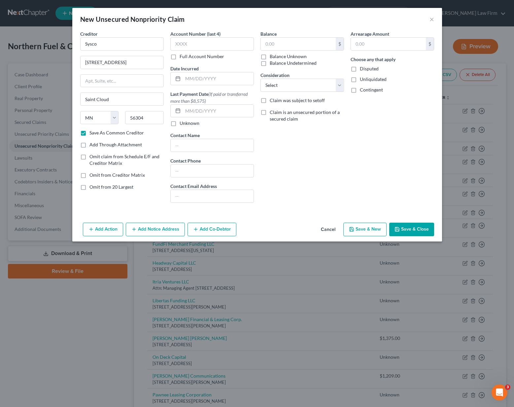
checkbox input "true"
type input "0.00"
click at [378, 231] on button "Save & Close" at bounding box center [412, 230] width 45 height 14
checkbox input "false"
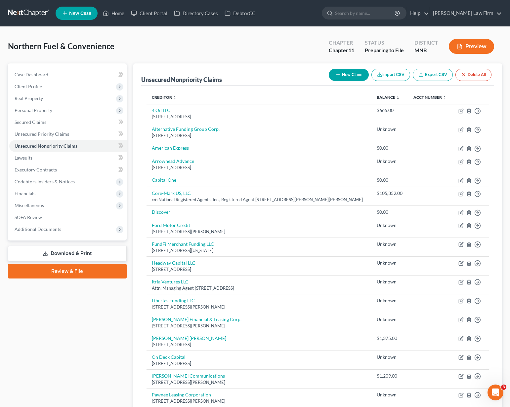
click at [343, 77] on button "New Claim" at bounding box center [348, 75] width 40 height 12
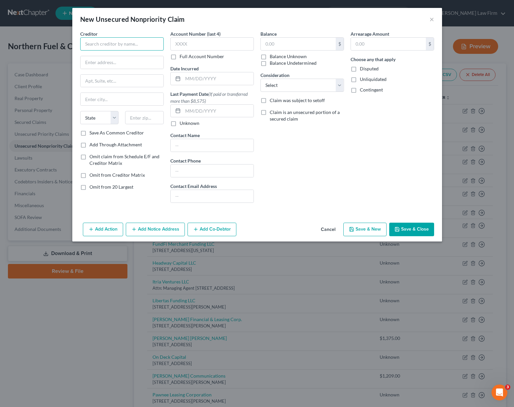
click at [151, 43] on input "text" at bounding box center [122, 43] width 84 height 13
type input "Verizon Business"
click at [102, 61] on input "text" at bounding box center [122, 62] width 83 height 13
type input "PO Box 489"
type input "[GEOGRAPHIC_DATA]"
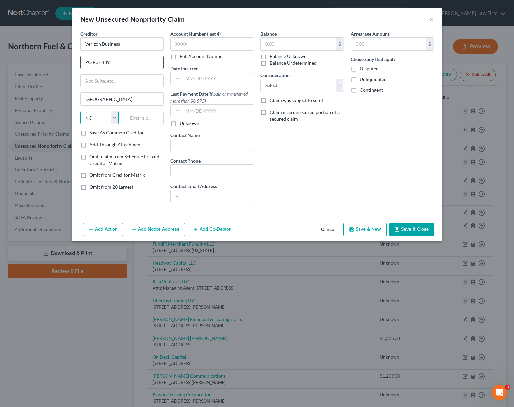
select select "33"
type input "07101"
click at [90, 132] on label "Save As Common Creditor" at bounding box center [117, 133] width 55 height 7
click at [92, 132] on input "Save As Common Creditor" at bounding box center [94, 132] width 4 height 4
checkbox input "true"
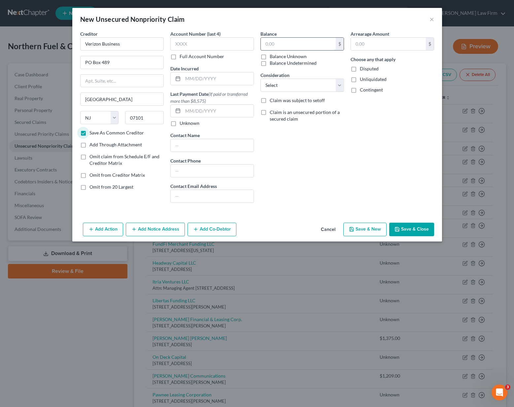
click at [268, 42] on input "text" at bounding box center [298, 44] width 75 height 13
type input "1,307"
click at [320, 85] on select "Select Cable / Satellite Services Collection Agency Credit Card Debt Debt Couns…" at bounding box center [303, 85] width 84 height 13
select select "16"
click at [261, 79] on select "Select Cable / Satellite Services Collection Agency Credit Card Debt Debt Couns…" at bounding box center [303, 85] width 84 height 13
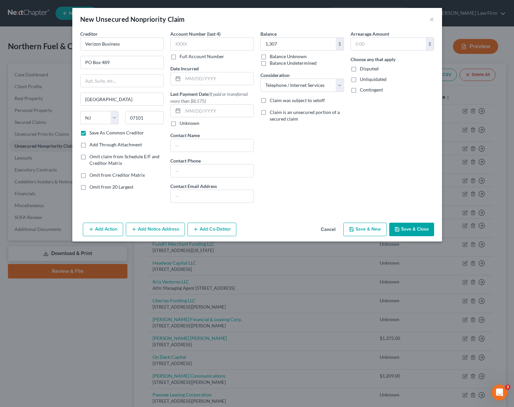
click at [378, 228] on button "Save & Close" at bounding box center [412, 230] width 45 height 14
checkbox input "false"
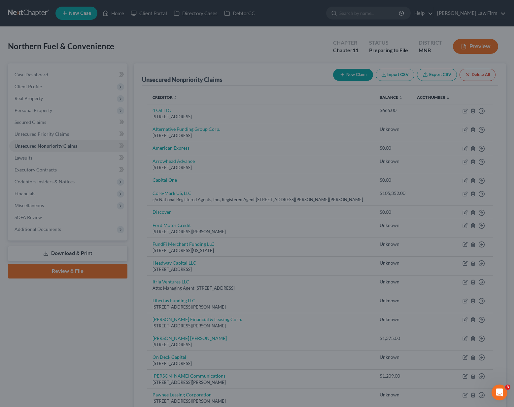
type input "1,307.00"
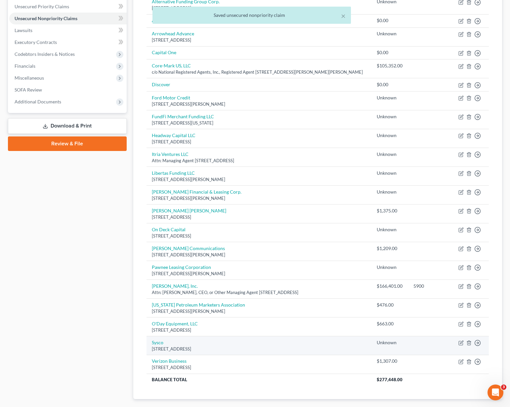
scroll to position [132, 0]
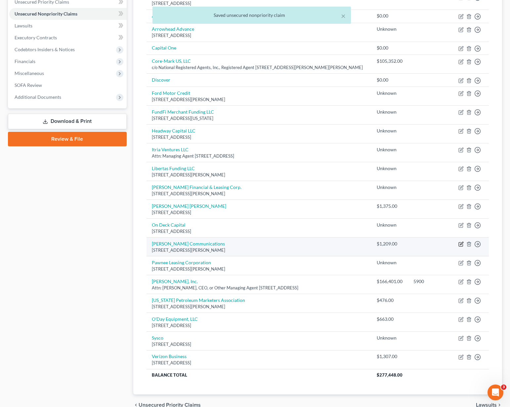
click at [378, 243] on icon "button" at bounding box center [461, 243] width 3 height 3
select select "24"
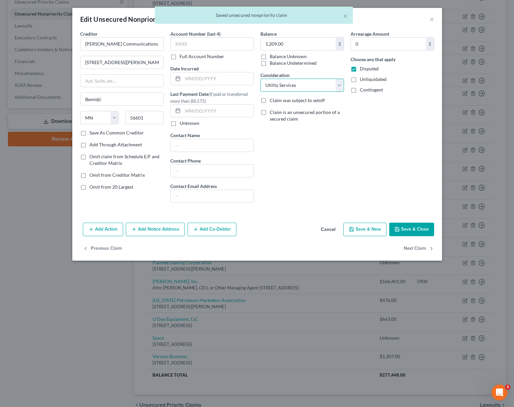
click at [332, 90] on select "Select Cable / Satellite Services Collection Agency Credit Card Debt Debt Couns…" at bounding box center [303, 85] width 84 height 13
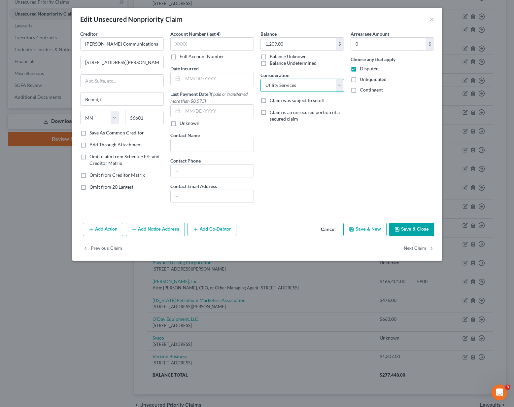
select select "16"
click at [261, 79] on select "Select Cable / Satellite Services Collection Agency Credit Card Debt Debt Couns…" at bounding box center [303, 85] width 84 height 13
click at [378, 223] on button "Save & Close" at bounding box center [412, 230] width 45 height 14
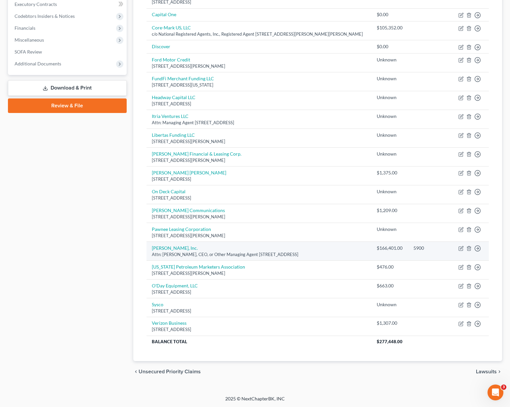
scroll to position [166, 0]
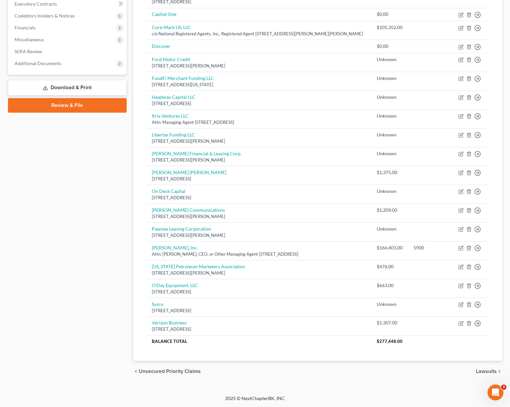
click at [378, 373] on span "Lawsuits" at bounding box center [485, 371] width 21 height 5
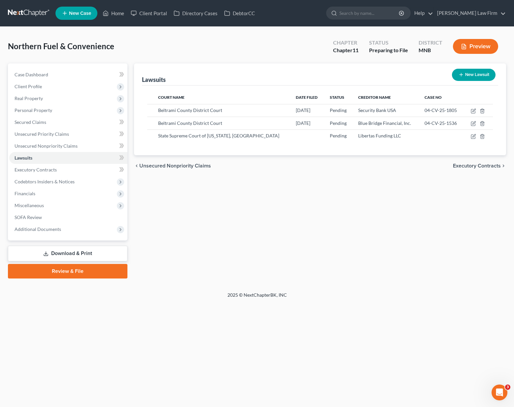
click at [378, 169] on span "Executory Contracts" at bounding box center [477, 165] width 48 height 5
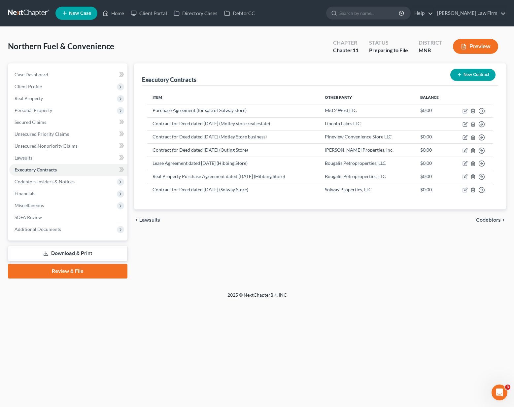
click at [378, 222] on span "Codebtors" at bounding box center [488, 219] width 25 height 5
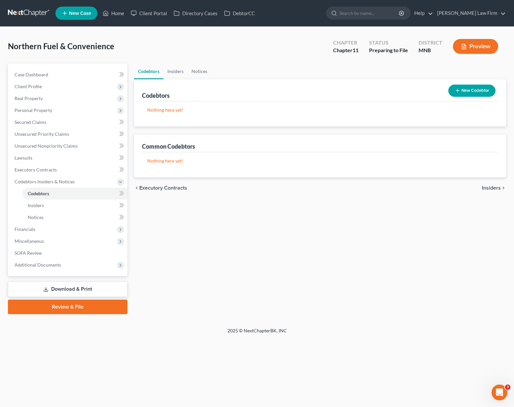
click at [378, 190] on span "Insiders" at bounding box center [491, 187] width 19 height 5
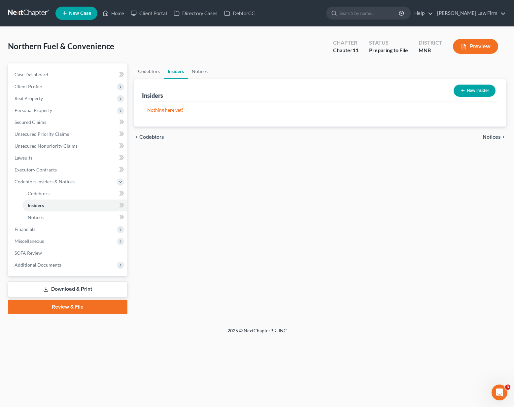
click at [152, 136] on span "Codebtors" at bounding box center [151, 136] width 25 height 5
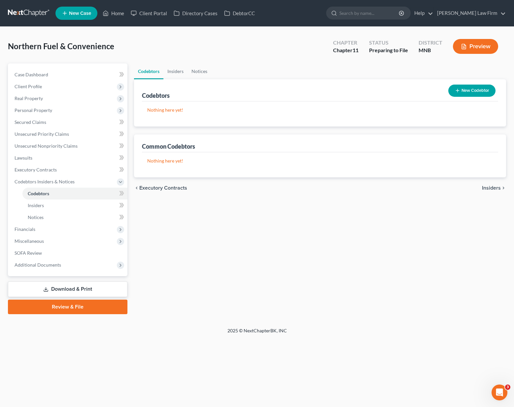
click at [378, 87] on button "New Codebtor" at bounding box center [472, 91] width 47 height 12
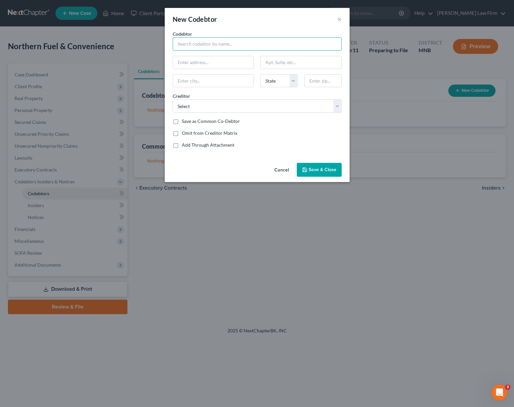
click at [205, 42] on input "text" at bounding box center [257, 43] width 169 height 13
type input "My Store- Turtle River LLC"
click at [197, 122] on label "Save as Common Co-Debtor" at bounding box center [211, 121] width 58 height 7
click at [189, 122] on input "Save as Common Co-Debtor" at bounding box center [187, 120] width 4 height 4
checkbox input "true"
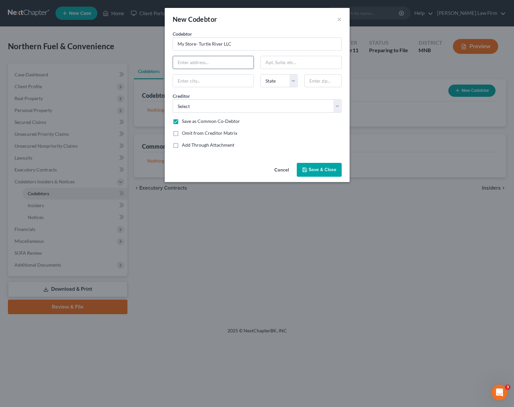
click at [184, 63] on input "text" at bounding box center [213, 62] width 81 height 13
type input "4"
click at [325, 174] on button "Save & Close" at bounding box center [319, 170] width 45 height 14
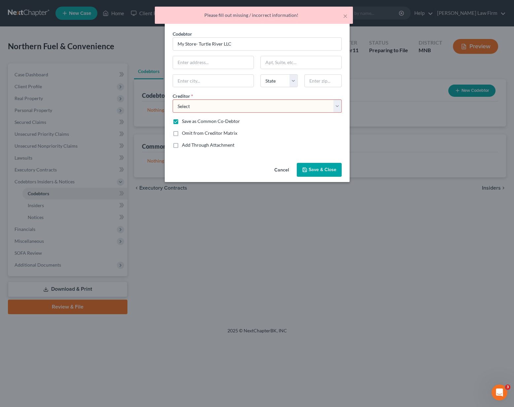
click at [282, 110] on select "Select American Express Capital One Discover Arrowhead Advance Security Bank US…" at bounding box center [257, 105] width 169 height 13
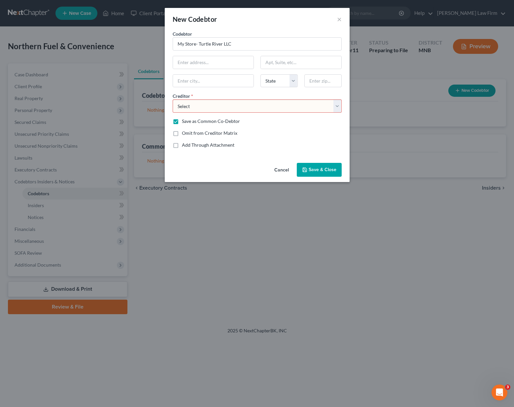
select select "6"
click at [173, 99] on select "Select American Express Capital One Discover Arrowhead Advance Security Bank US…" at bounding box center [257, 105] width 169 height 13
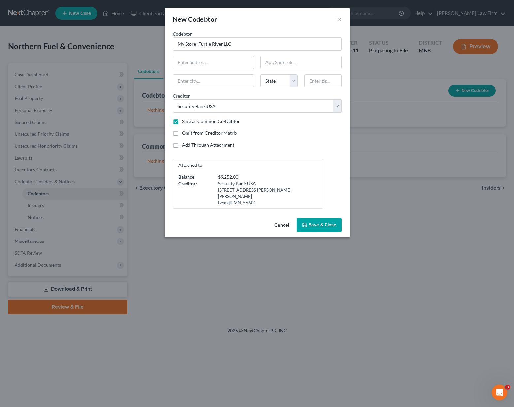
click at [134, 35] on div "New Codebtor × Codebtor * My Store- Turtle River LLC Codebtor * My Store- Turtl…" at bounding box center [257, 203] width 514 height 407
click at [320, 222] on span "Save & Close" at bounding box center [323, 225] width 28 height 6
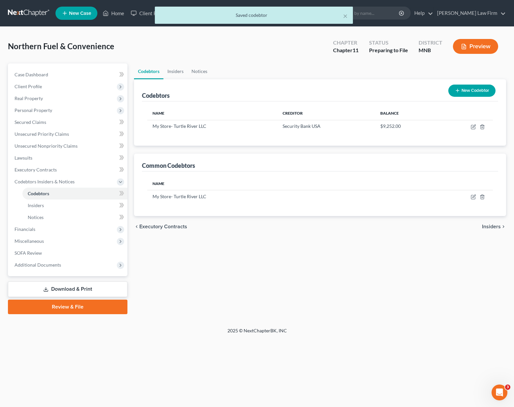
click at [108, 13] on div "× Saved codebtor" at bounding box center [254, 17] width 514 height 20
click at [110, 15] on div "× Saved codebtor" at bounding box center [254, 17] width 514 height 20
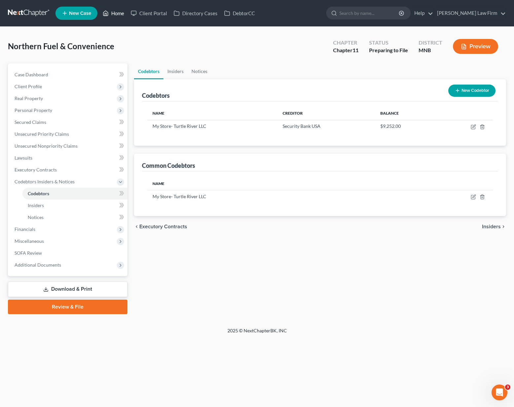
click at [110, 15] on link "Home" at bounding box center [113, 13] width 28 height 12
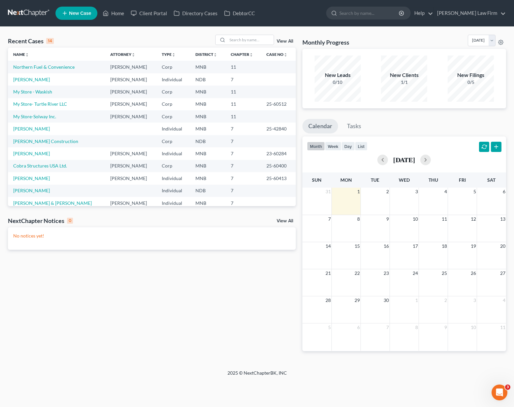
click at [74, 18] on link "New Case" at bounding box center [77, 13] width 42 height 13
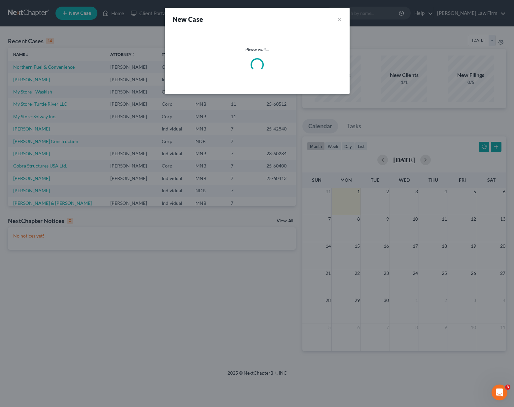
select select "60"
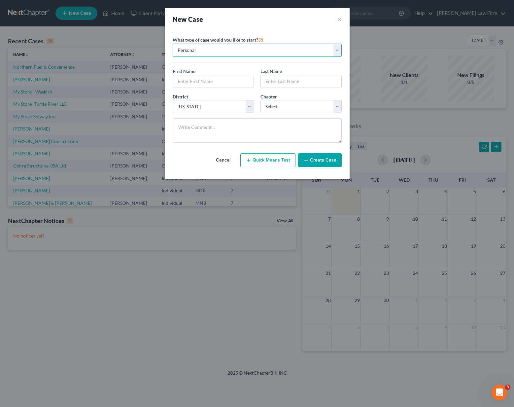
click at [193, 50] on select "Personal Business" at bounding box center [257, 50] width 169 height 13
select select "1"
click at [173, 44] on select "Personal Business" at bounding box center [257, 50] width 169 height 13
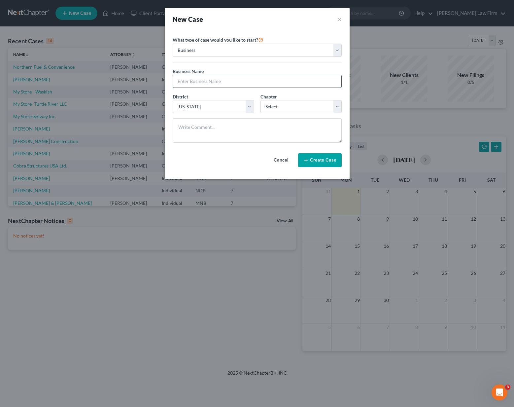
click at [189, 83] on input "text" at bounding box center [257, 81] width 169 height 13
type input "Grand Forks Clinic"
click at [315, 110] on select "Select 7 11 12" at bounding box center [301, 106] width 81 height 13
select select "1"
click at [261, 100] on select "Select 7 11 12" at bounding box center [301, 106] width 81 height 13
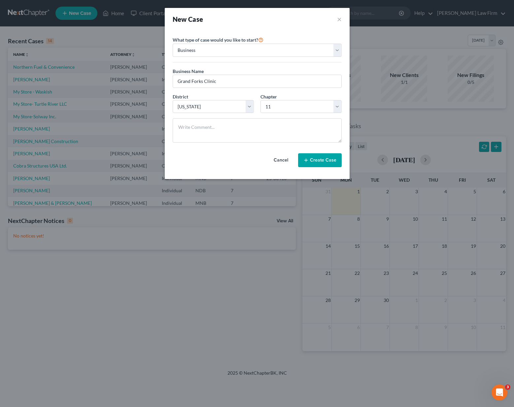
click at [332, 161] on button "Create Case" at bounding box center [320, 160] width 44 height 14
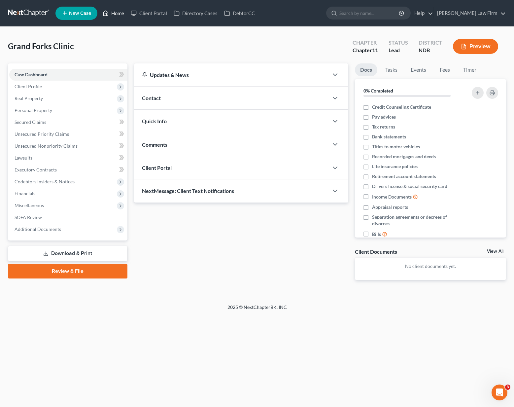
click at [124, 14] on link "Home" at bounding box center [113, 13] width 28 height 12
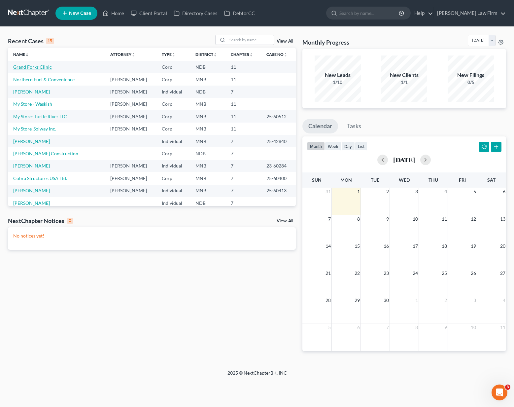
click at [41, 65] on link "Grand Forks Clinic" at bounding box center [32, 67] width 39 height 6
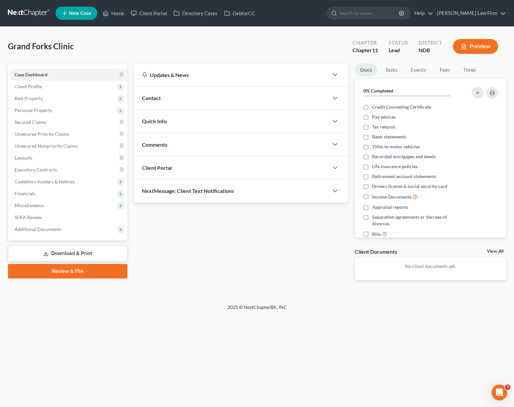
click at [164, 124] on span "Quick Info" at bounding box center [154, 121] width 25 height 6
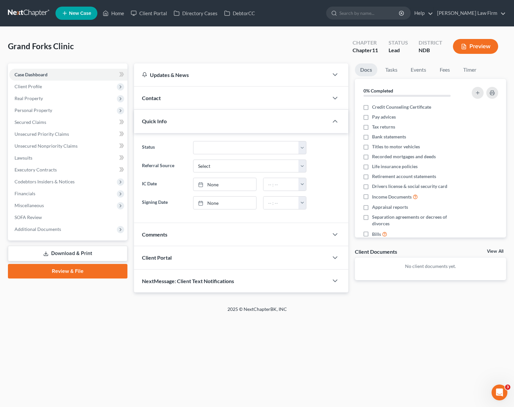
click at [165, 95] on div "Contact" at bounding box center [231, 98] width 195 height 23
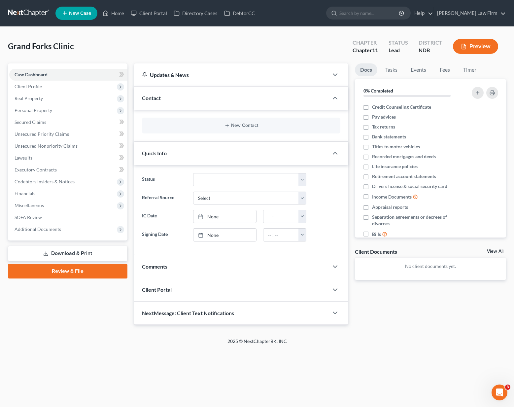
click at [165, 77] on div "Updates & News" at bounding box center [231, 74] width 179 height 7
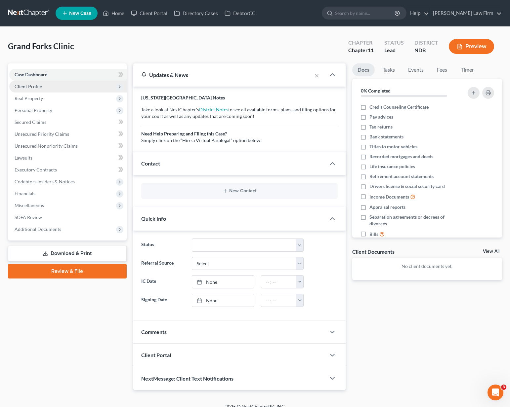
click at [94, 89] on span "Client Profile" at bounding box center [67, 87] width 117 height 12
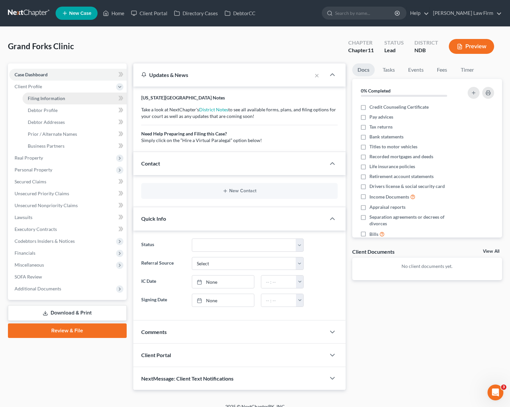
click at [52, 98] on span "Filing Information" at bounding box center [46, 98] width 37 height 6
select select "1"
select select "60"
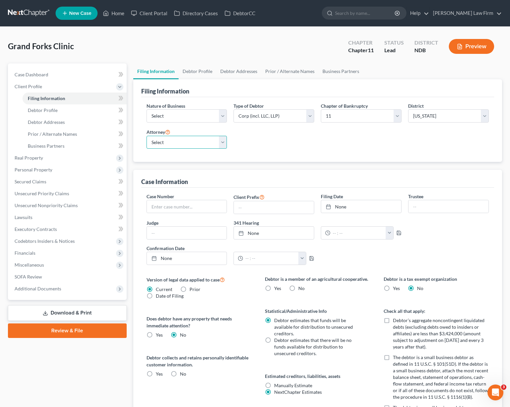
click at [198, 147] on select "Select [PERSON_NAME] - MNB [PERSON_NAME] - MNB" at bounding box center [186, 142] width 81 height 13
select select "1"
click at [146, 136] on select "Select [PERSON_NAME] - MNB [PERSON_NAME] - MNB" at bounding box center [186, 142] width 81 height 13
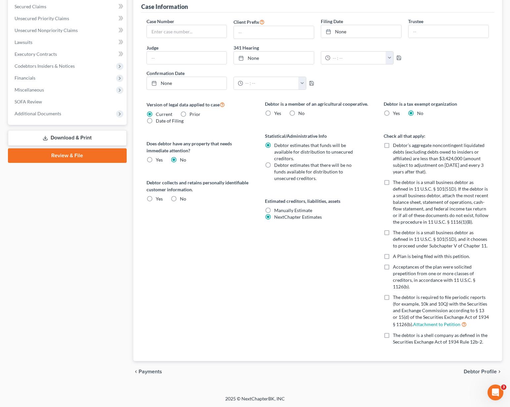
scroll to position [175, 0]
click at [378, 371] on span "Debtor Profile" at bounding box center [479, 371] width 33 height 5
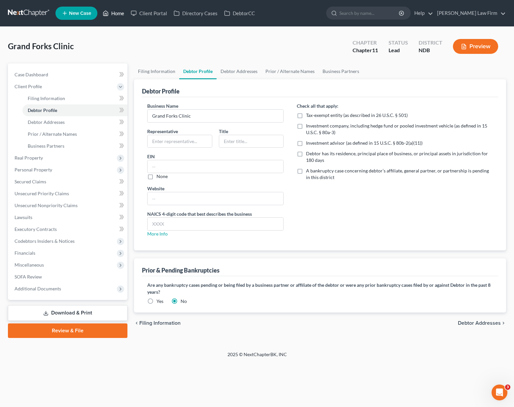
click at [115, 14] on link "Home" at bounding box center [113, 13] width 28 height 12
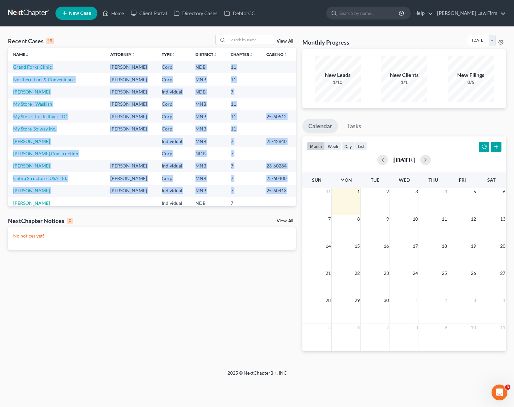
drag, startPoint x: 10, startPoint y: 64, endPoint x: 288, endPoint y: 190, distance: 305.1
click at [288, 190] on tbody "Grand Forks Clinic [PERSON_NAME] Corp NDB 11 Northern Fuel & Convenience [PERSO…" at bounding box center [152, 153] width 288 height 185
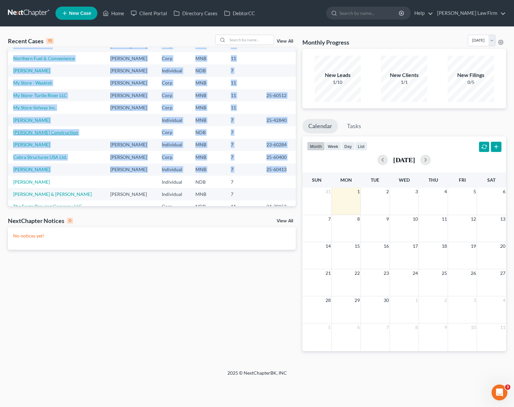
scroll to position [45, 0]
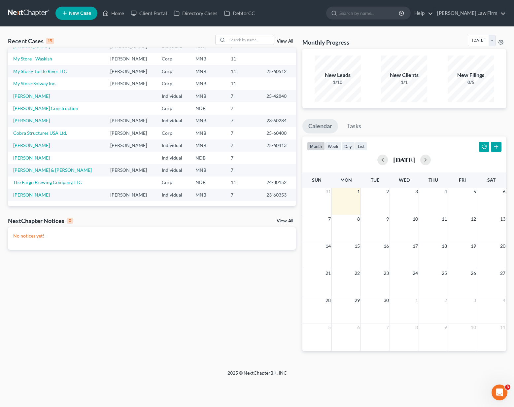
click at [55, 202] on div "Name unfold_more expand_more expand_less Attorney unfold_more expand_more expan…" at bounding box center [152, 127] width 288 height 159
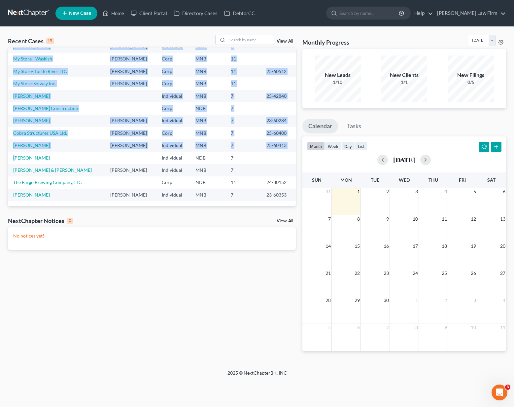
drag, startPoint x: 49, startPoint y: 203, endPoint x: 5, endPoint y: 133, distance: 82.2
click at [17, 160] on div "Name unfold_more expand_more expand_less Attorney unfold_more expand_more expan…" at bounding box center [152, 127] width 288 height 159
click at [50, 204] on div "Name unfold_more expand_more expand_less Attorney unfold_more expand_more expan…" at bounding box center [152, 127] width 288 height 159
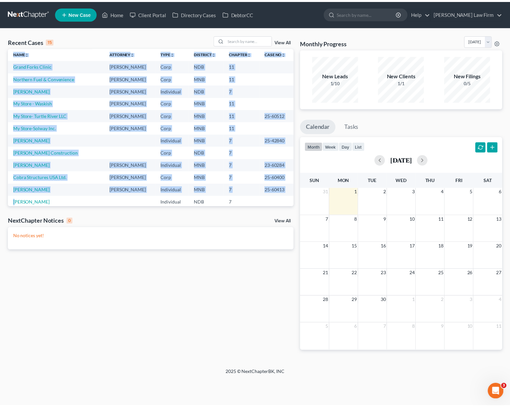
scroll to position [0, 0]
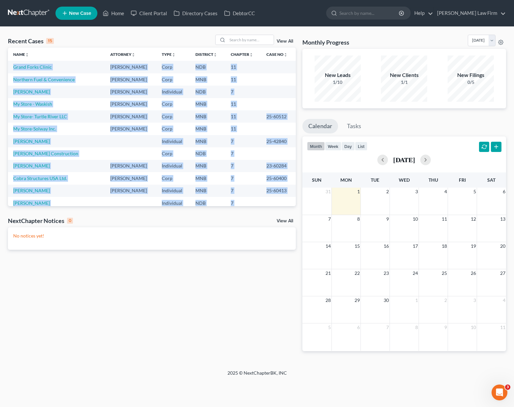
drag, startPoint x: 286, startPoint y: 199, endPoint x: 12, endPoint y: 71, distance: 302.9
click at [12, 71] on tbody "Grand Forks Clinic [PERSON_NAME] Corp NDB 11 Northern Fuel & Convenience [PERSO…" at bounding box center [152, 153] width 288 height 185
copy tbody "Grand Forks Clinic [PERSON_NAME] Corp NDB 11 Northern Fuel & Convenience [PERSO…"
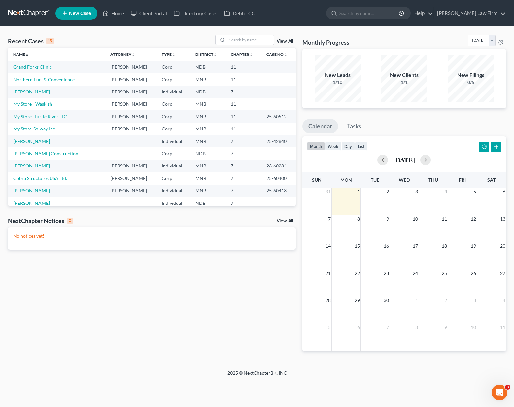
click at [92, 319] on div "Recent Cases 15 View All Name unfold_more expand_more expand_less Attorney unfo…" at bounding box center [152, 198] width 295 height 327
click at [35, 139] on link "[PERSON_NAME]" at bounding box center [31, 141] width 37 height 6
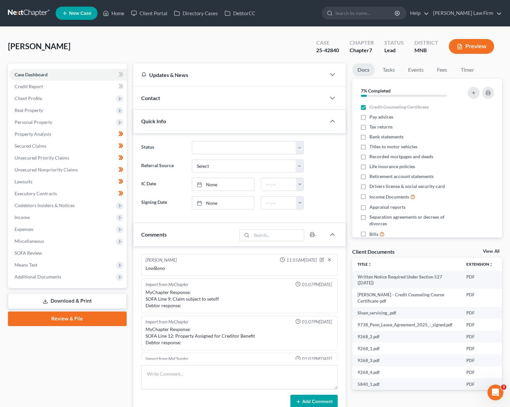
scroll to position [139, 0]
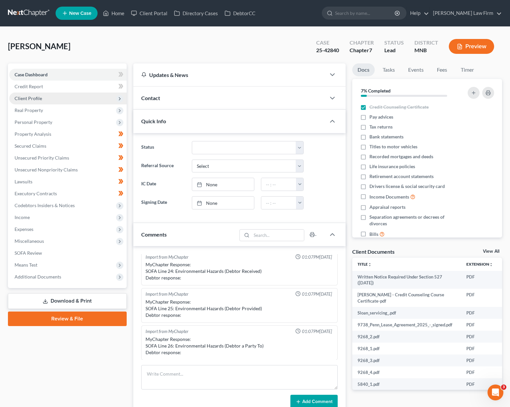
click at [46, 95] on span "Client Profile" at bounding box center [67, 99] width 117 height 12
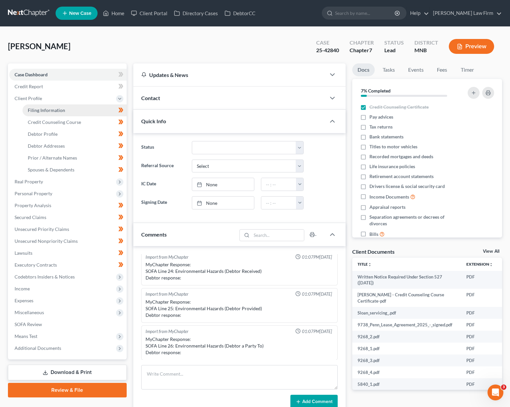
click at [42, 110] on span "Filing Information" at bounding box center [46, 110] width 37 height 6
select select "1"
select select "0"
select select "42"
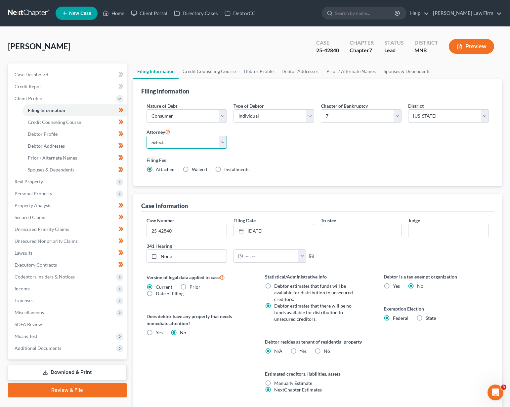
drag, startPoint x: 154, startPoint y: 139, endPoint x: 158, endPoint y: 144, distance: 6.6
click at [154, 139] on select "Select [PERSON_NAME] - MNB [PERSON_NAME] - MNB" at bounding box center [186, 142] width 81 height 13
select select "1"
click at [146, 136] on select "Select [PERSON_NAME] - MNB [PERSON_NAME] - MNB" at bounding box center [186, 142] width 81 height 13
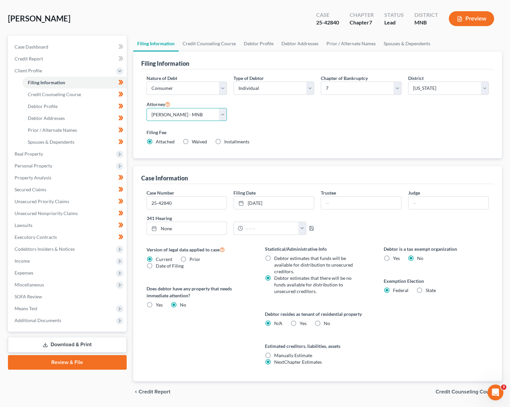
scroll to position [48, 0]
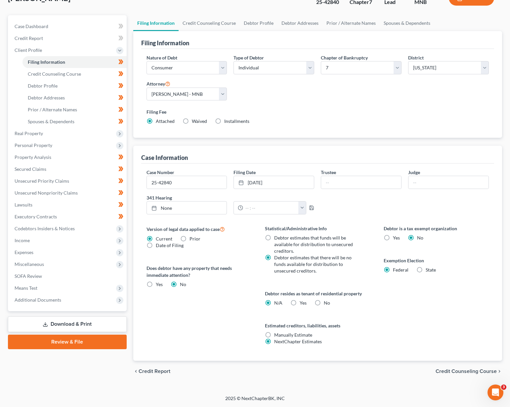
click at [378, 371] on span "Credit Counseling Course" at bounding box center [465, 371] width 61 height 5
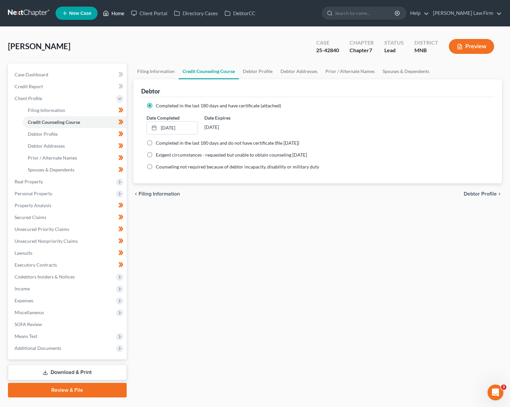
click at [114, 12] on link "Home" at bounding box center [113, 13] width 28 height 12
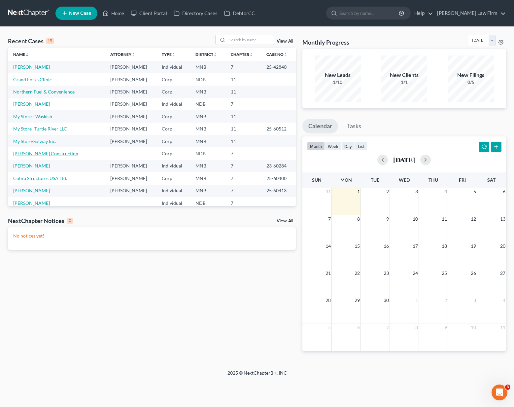
click at [27, 152] on link "[PERSON_NAME] Construction" at bounding box center [45, 154] width 65 height 6
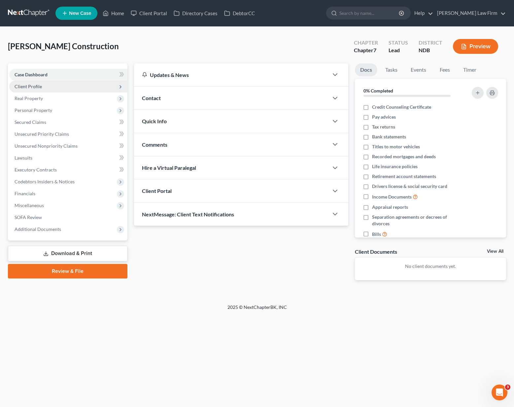
click at [31, 89] on span "Client Profile" at bounding box center [68, 87] width 118 height 12
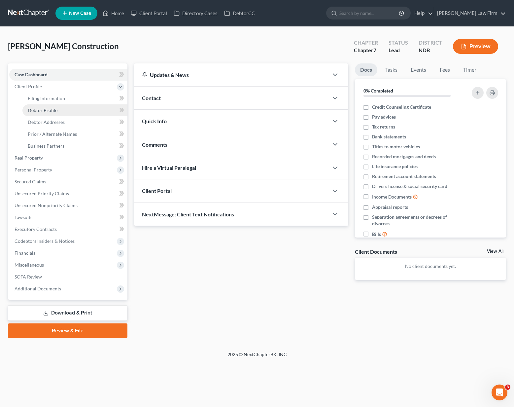
click at [34, 113] on span "Debtor Profile" at bounding box center [43, 110] width 30 height 6
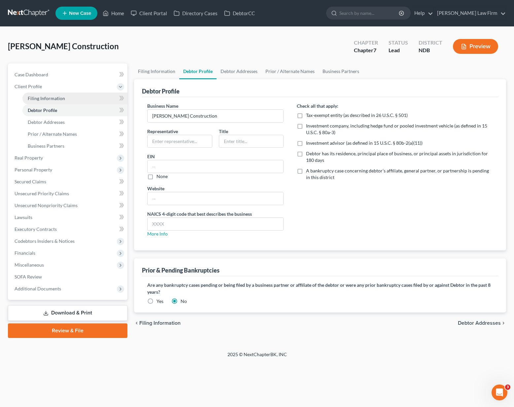
click at [60, 100] on span "Filing Information" at bounding box center [46, 98] width 37 height 6
select select "1"
select select "0"
select select "60"
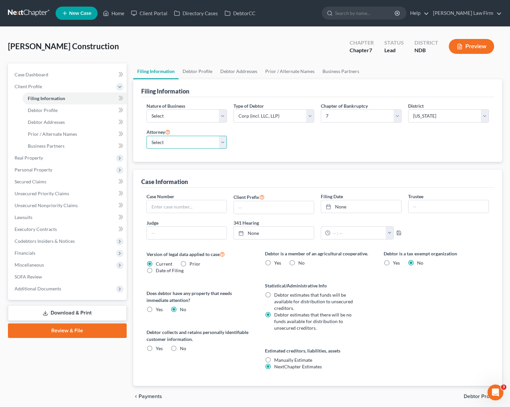
click at [169, 139] on select "Select [PERSON_NAME] - MNB [PERSON_NAME] - MNB" at bounding box center [186, 142] width 81 height 13
select select "1"
click at [146, 136] on select "Select [PERSON_NAME] - MNB [PERSON_NAME] - MNB" at bounding box center [186, 142] width 81 height 13
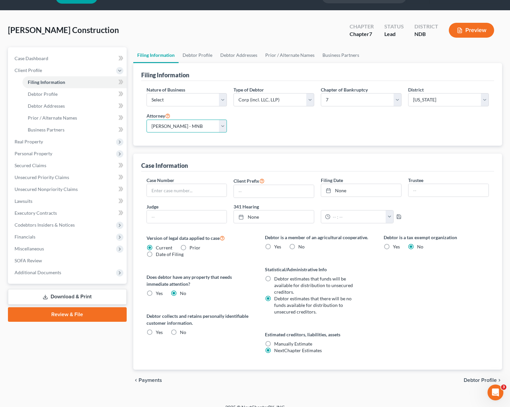
scroll to position [25, 0]
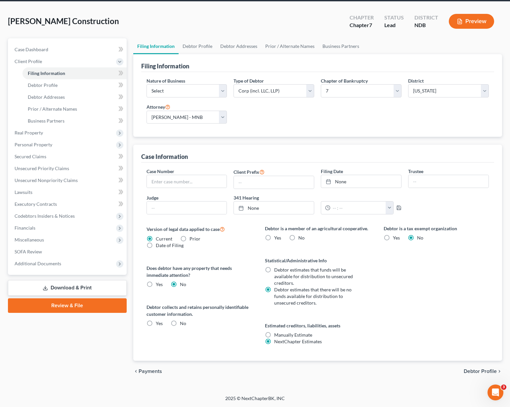
click at [378, 372] on span "Debtor Profile" at bounding box center [479, 371] width 33 height 5
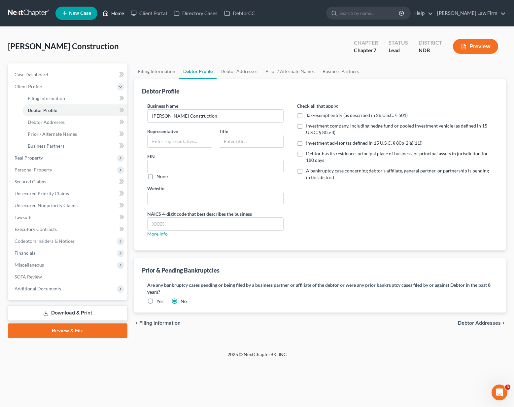
click at [127, 12] on link "Home" at bounding box center [113, 13] width 28 height 12
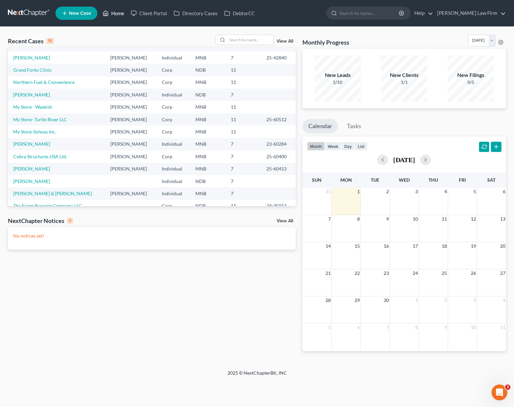
scroll to position [45, 0]
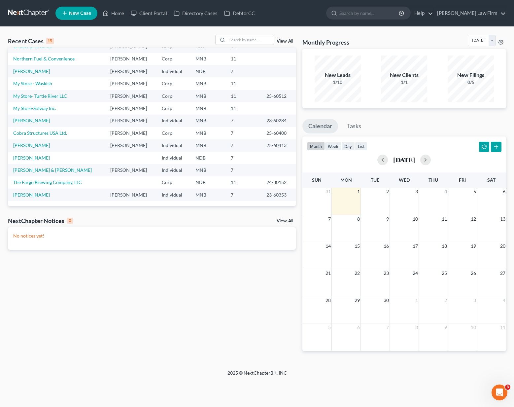
click at [68, 301] on div "Recent Cases 15 View All Name unfold_more expand_more expand_less Attorney unfo…" at bounding box center [152, 198] width 295 height 327
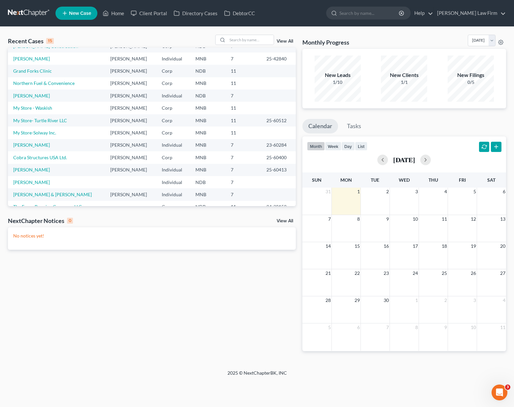
scroll to position [0, 0]
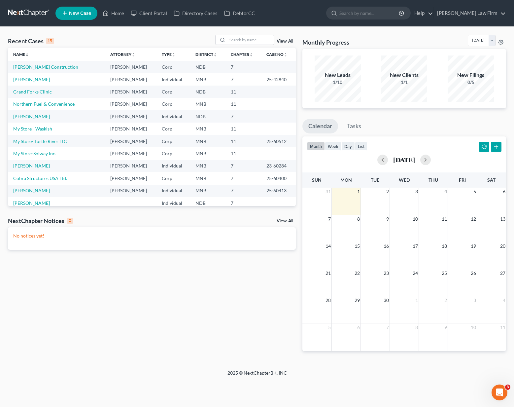
click at [44, 126] on link "My Store - Waskish" at bounding box center [32, 129] width 39 height 6
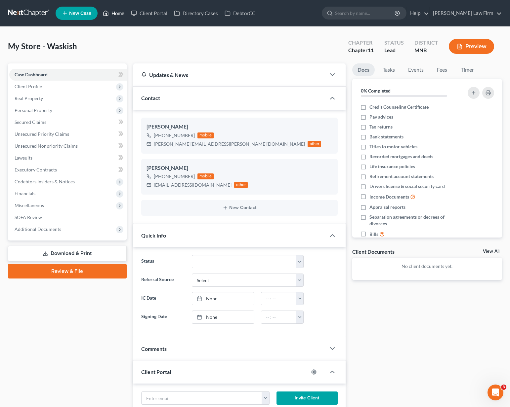
click at [118, 11] on link "Home" at bounding box center [113, 13] width 28 height 12
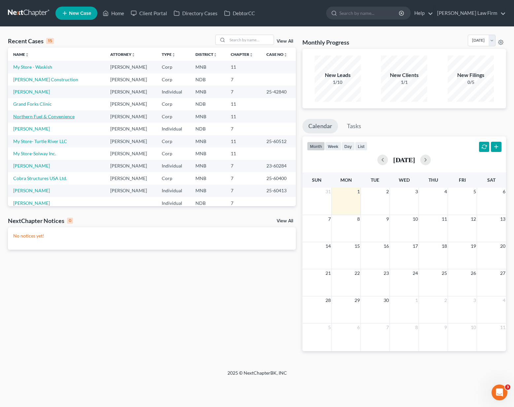
click at [29, 118] on link "Northern Fuel & Convenience" at bounding box center [43, 117] width 61 height 6
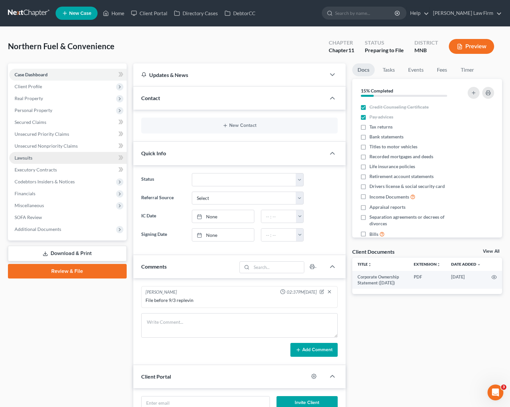
click at [47, 159] on link "Lawsuits" at bounding box center [67, 158] width 117 height 12
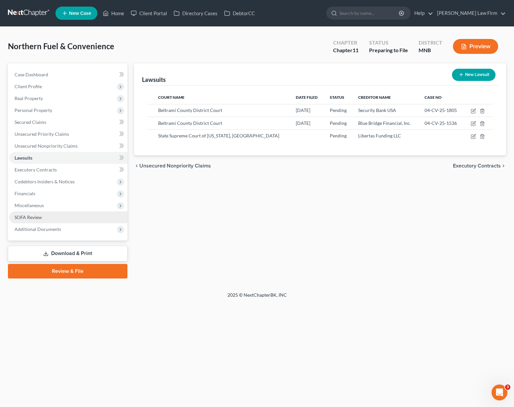
click at [33, 219] on span "SOFA Review" at bounding box center [28, 217] width 27 height 6
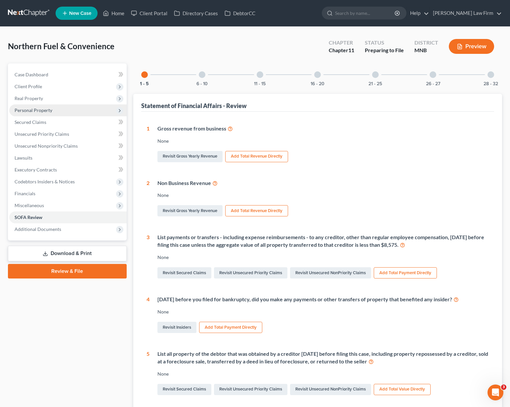
click at [23, 112] on span "Personal Property" at bounding box center [34, 110] width 38 height 6
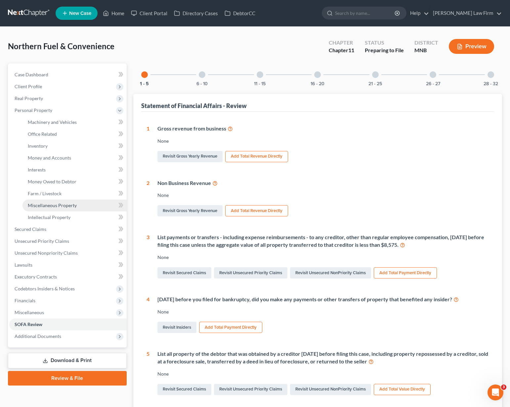
click at [40, 205] on span "Miscellaneous Property" at bounding box center [52, 206] width 49 height 6
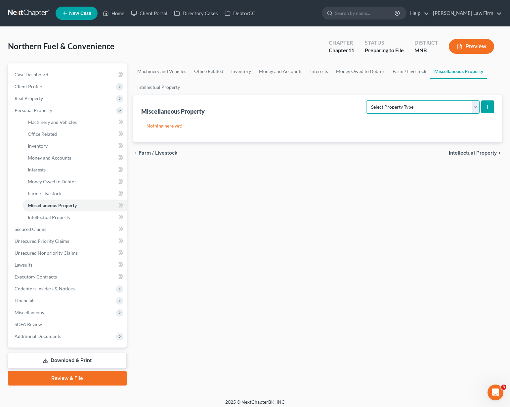
click at [378, 111] on select "Select Property Type Assigned for Creditor Benefit [DATE] (SOFA: 8) Assigned to…" at bounding box center [422, 106] width 113 height 13
select select "not_yet_listed"
click at [366, 100] on select "Select Property Type Assigned for Creditor Benefit [DATE] (SOFA: 8) Assigned to…" at bounding box center [422, 106] width 113 height 13
click at [378, 106] on icon "submit" at bounding box center [486, 106] width 5 height 5
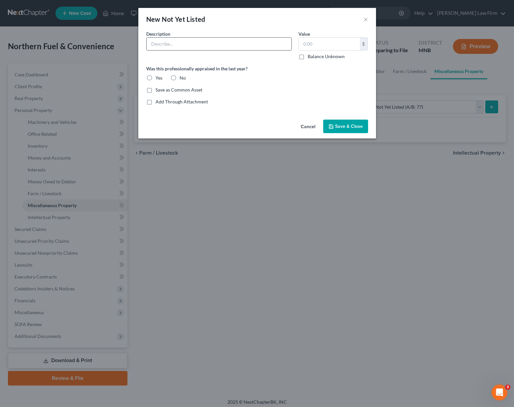
click at [212, 39] on input "text" at bounding box center [219, 44] width 145 height 13
type input "F"
type input "Retail Food Handler License"
click at [310, 126] on button "Cancel" at bounding box center [308, 126] width 25 height 13
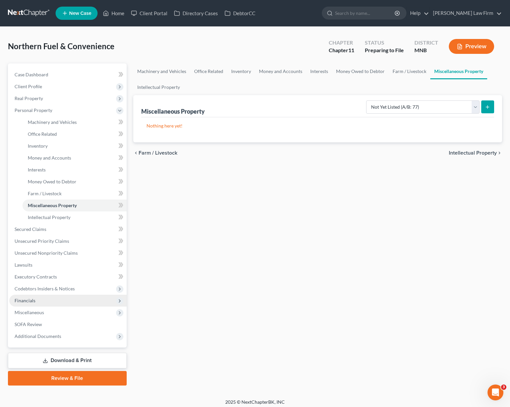
click at [32, 298] on span "Financials" at bounding box center [25, 301] width 21 height 6
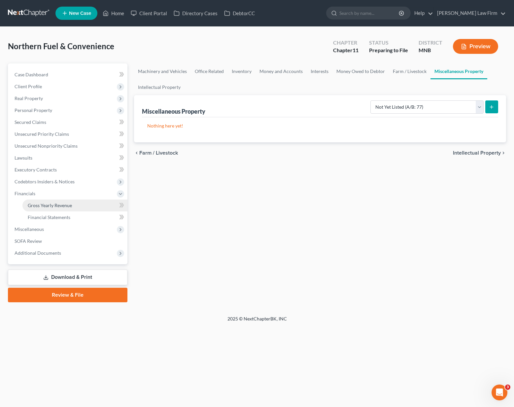
click at [46, 205] on span "Gross Yearly Revenue" at bounding box center [50, 206] width 44 height 6
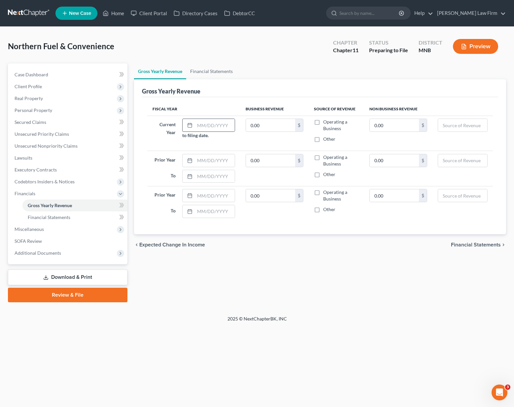
click at [193, 126] on div at bounding box center [189, 125] width 12 height 13
click at [196, 127] on input "text" at bounding box center [215, 125] width 40 height 13
type input "[DATE]"
click at [194, 163] on div at bounding box center [189, 160] width 12 height 13
click at [202, 163] on input "text" at bounding box center [215, 160] width 40 height 13
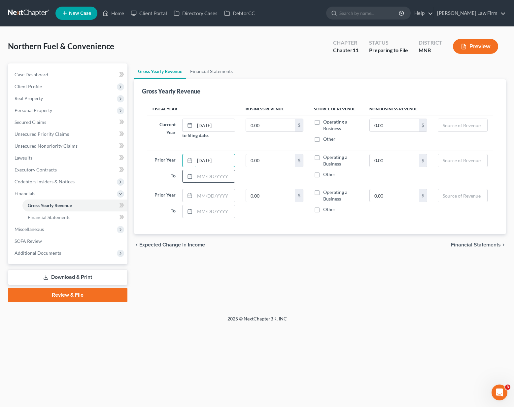
type input "[DATE]"
click at [207, 177] on input "text" at bounding box center [215, 176] width 40 height 13
type input "[DATE]"
click at [201, 194] on input "text" at bounding box center [215, 195] width 40 height 13
type input "[DATE]"
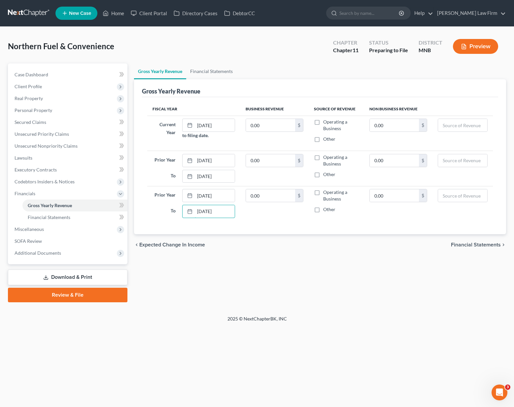
type input "[DATE]"
click at [323, 195] on label "Operating a Business" at bounding box center [341, 195] width 36 height 13
click at [326, 193] on input "Operating a Business" at bounding box center [328, 191] width 4 height 4
checkbox input "true"
click at [323, 162] on label "Operating a Business" at bounding box center [341, 160] width 36 height 13
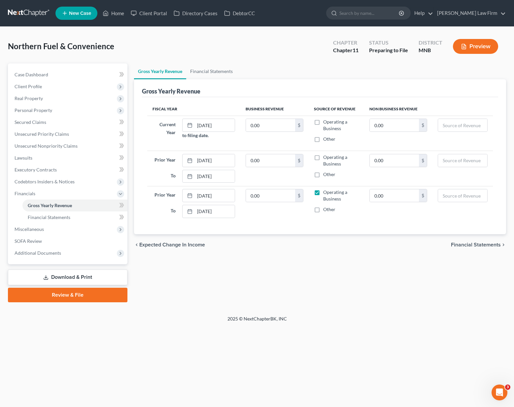
click at [326, 158] on input "Operating a Business" at bounding box center [328, 156] width 4 height 4
checkbox input "true"
click at [323, 123] on label "Operating a Business" at bounding box center [341, 125] width 36 height 13
click at [326, 123] on input "Operating a Business" at bounding box center [328, 121] width 4 height 4
checkbox input "true"
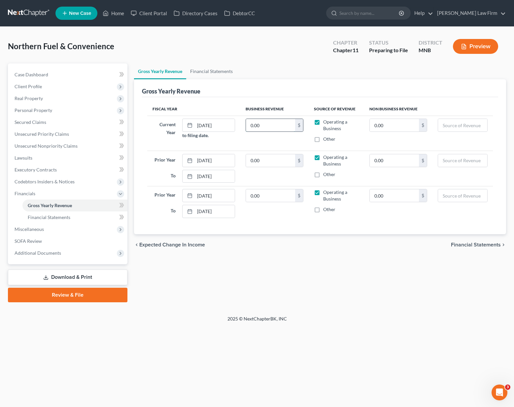
click at [267, 123] on input "0.00" at bounding box center [270, 125] width 49 height 13
